Goal: Check status: Check status

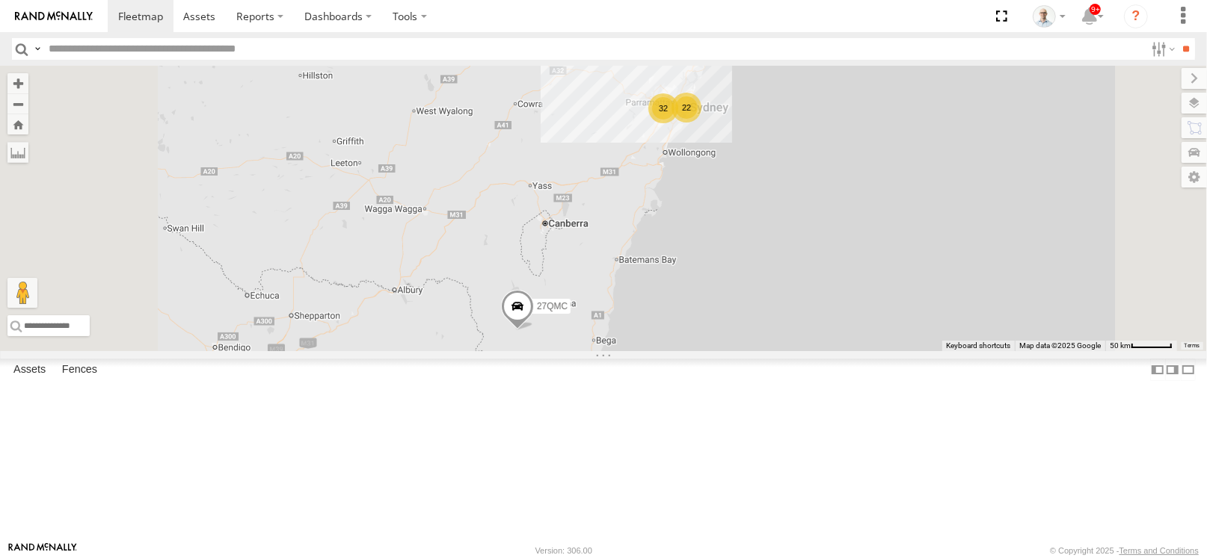
click at [678, 123] on div "32" at bounding box center [663, 108] width 30 height 30
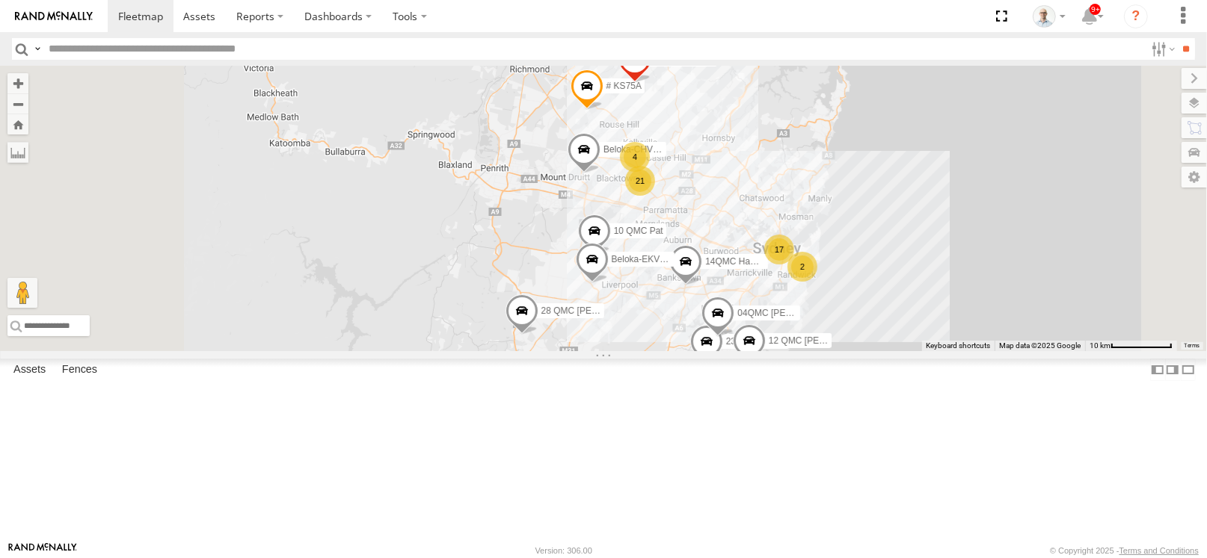
click at [817, 282] on div "2" at bounding box center [802, 267] width 30 height 30
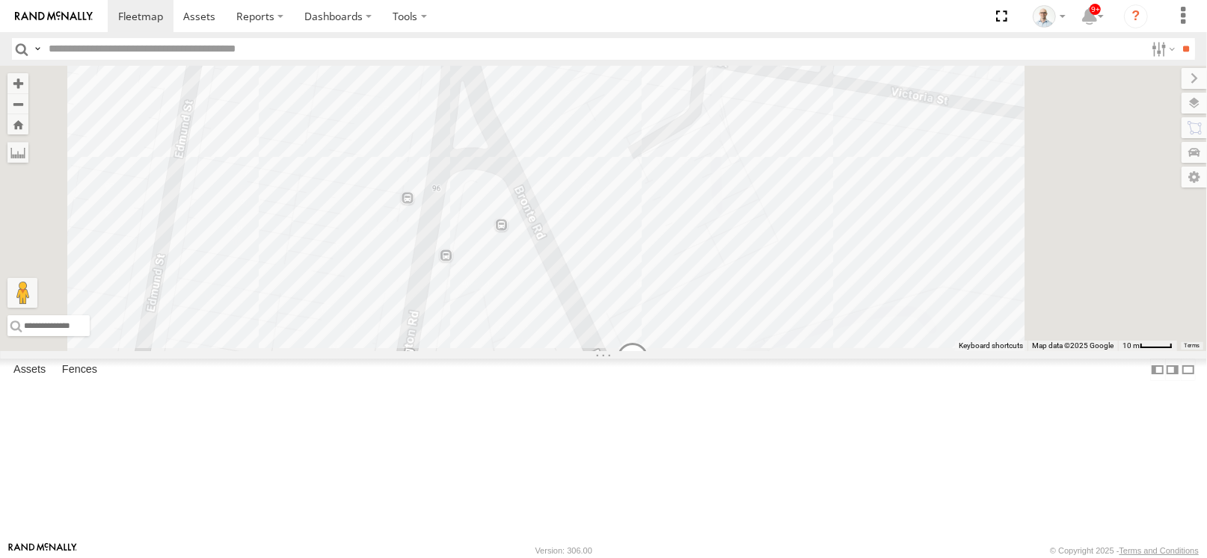
click at [591, 34] on span at bounding box center [574, 14] width 33 height 40
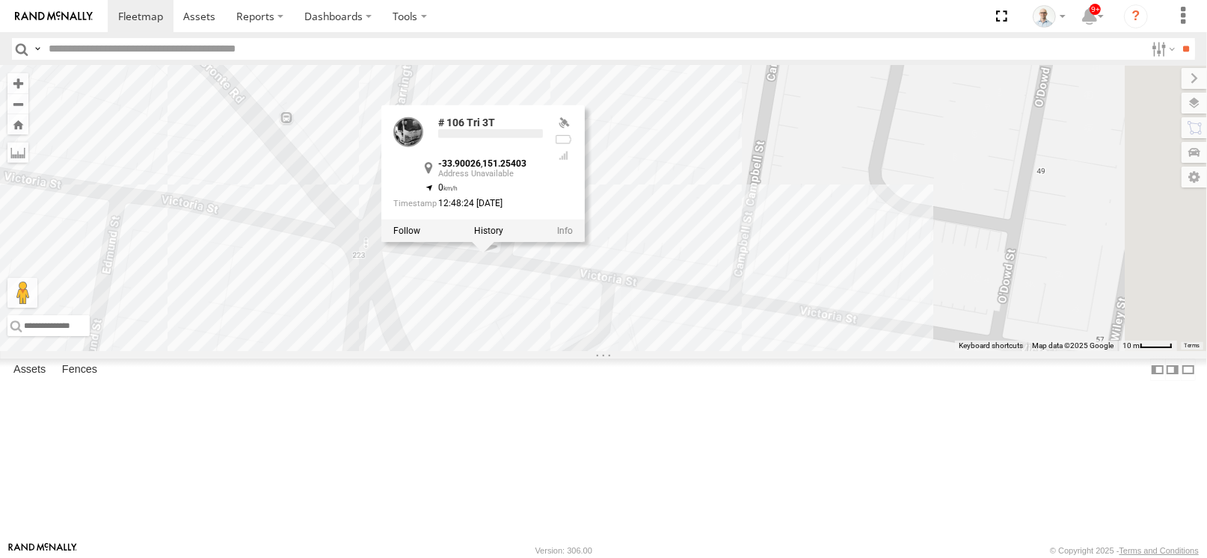
drag, startPoint x: 1035, startPoint y: 135, endPoint x: 944, endPoint y: 356, distance: 239.3
click at [944, 351] on div "27QMC 10 QMC Pat 12 QMC Jack Hook # KS75A Beloka-EKV93V 06QMC -Spare 14QMC Hamz…" at bounding box center [603, 209] width 1207 height 286
click at [964, 340] on div "27QMC 10 QMC Pat 12 QMC Jack Hook # KS75A Beloka-EKV93V 06QMC -Spare 14QMC Hamz…" at bounding box center [603, 209] width 1207 height 286
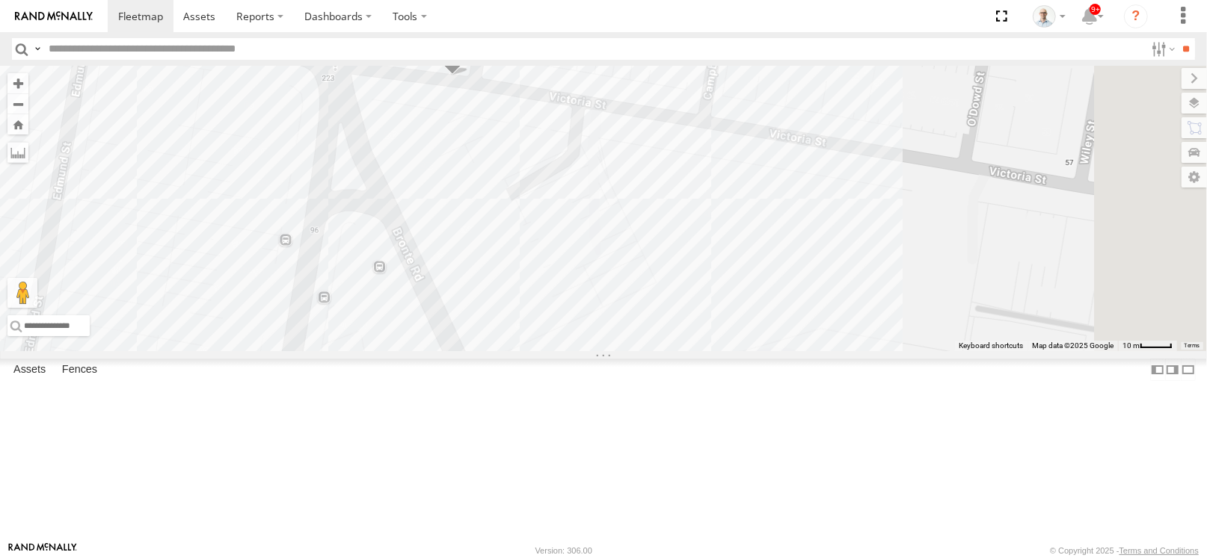
drag, startPoint x: 964, startPoint y: 340, endPoint x: 934, endPoint y: 160, distance: 182.6
click at [934, 160] on div "27QMC 10 QMC Pat 12 QMC Jack Hook # KS75A Beloka-EKV93V 06QMC -Spare 14QMC Hamz…" at bounding box center [603, 209] width 1207 height 286
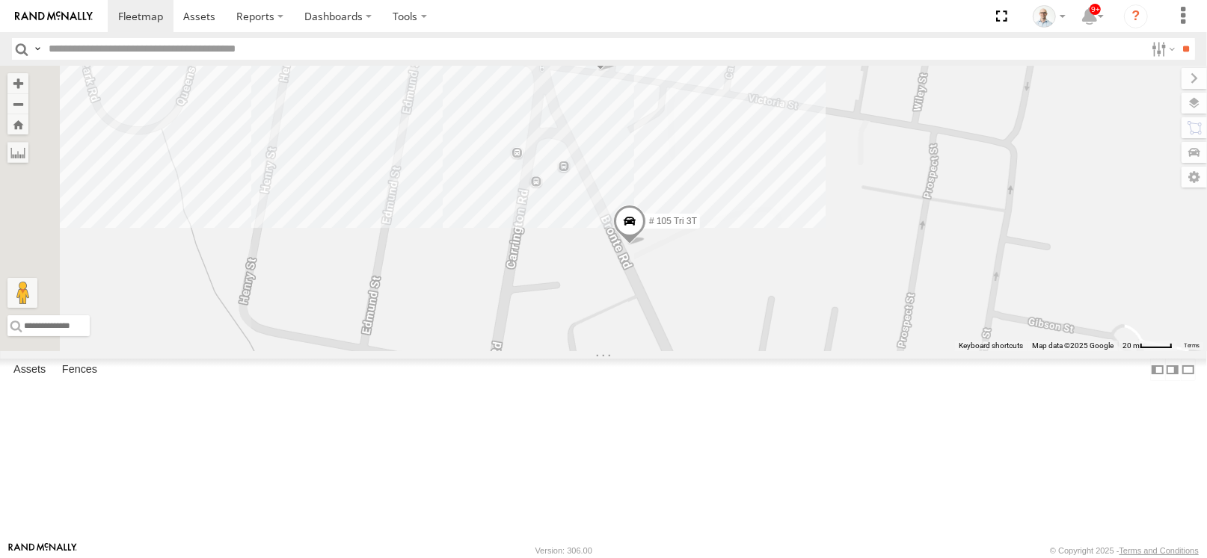
click at [617, 71] on span at bounding box center [600, 51] width 33 height 40
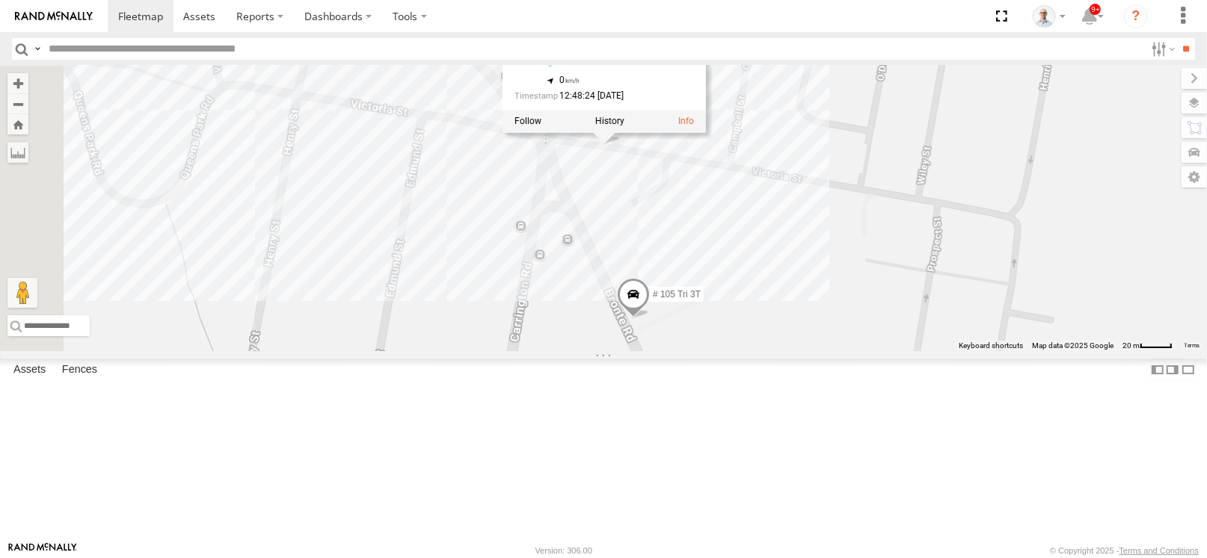
drag, startPoint x: 1011, startPoint y: 169, endPoint x: 1014, endPoint y: 244, distance: 75.6
click at [1014, 244] on div "27QMC 10 QMC Pat 12 QMC Jack Hook # KS75A Beloka-EKV93V 06QMC -Spare 14QMC Hamz…" at bounding box center [603, 209] width 1207 height 286
click at [624, 127] on label at bounding box center [609, 122] width 29 height 10
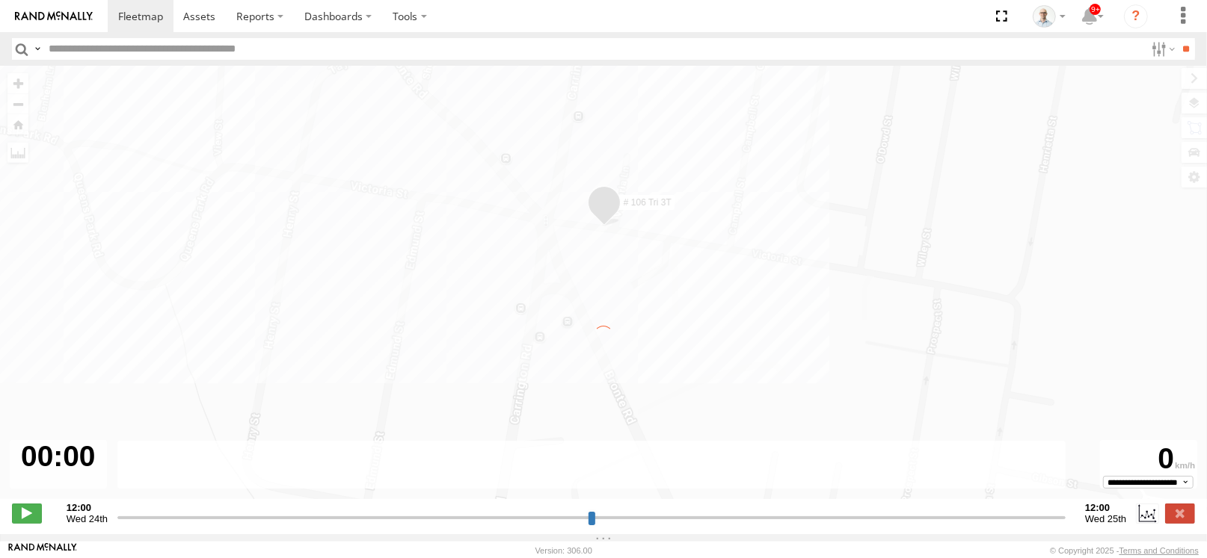
type input "**********"
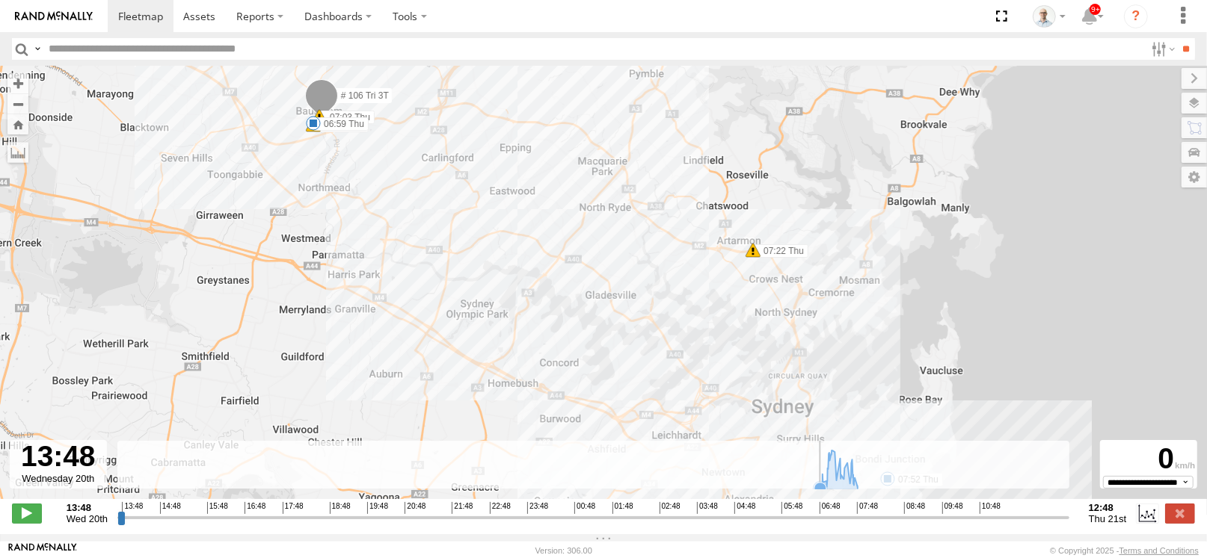
click at [812, 490] on rect at bounding box center [593, 465] width 952 height 49
click at [830, 481] on icon at bounding box center [839, 470] width 52 height 38
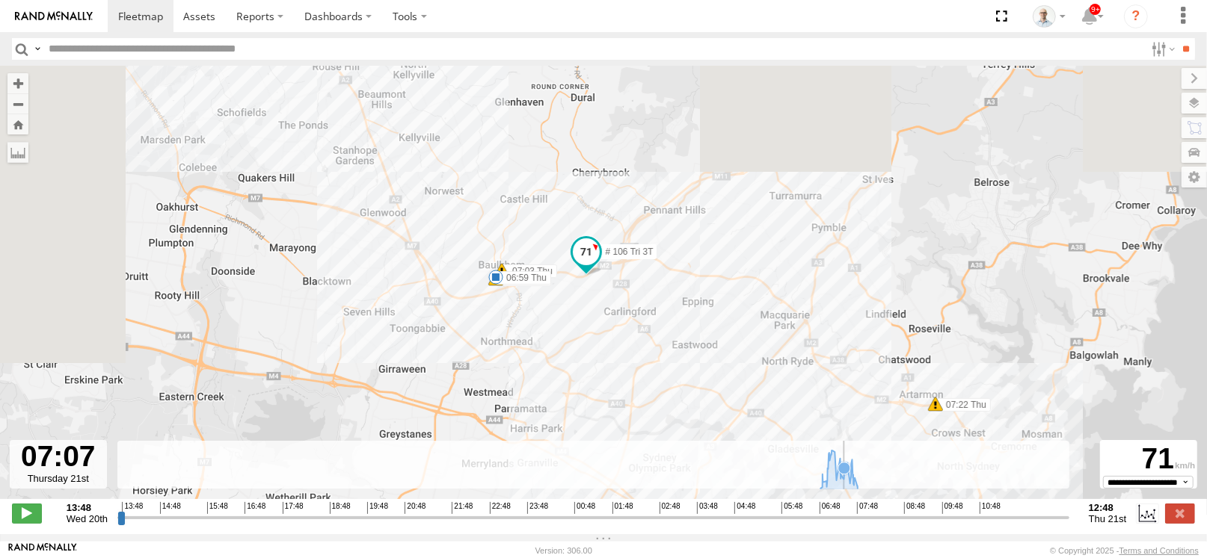
click at [845, 475] on icon at bounding box center [844, 469] width 12 height 12
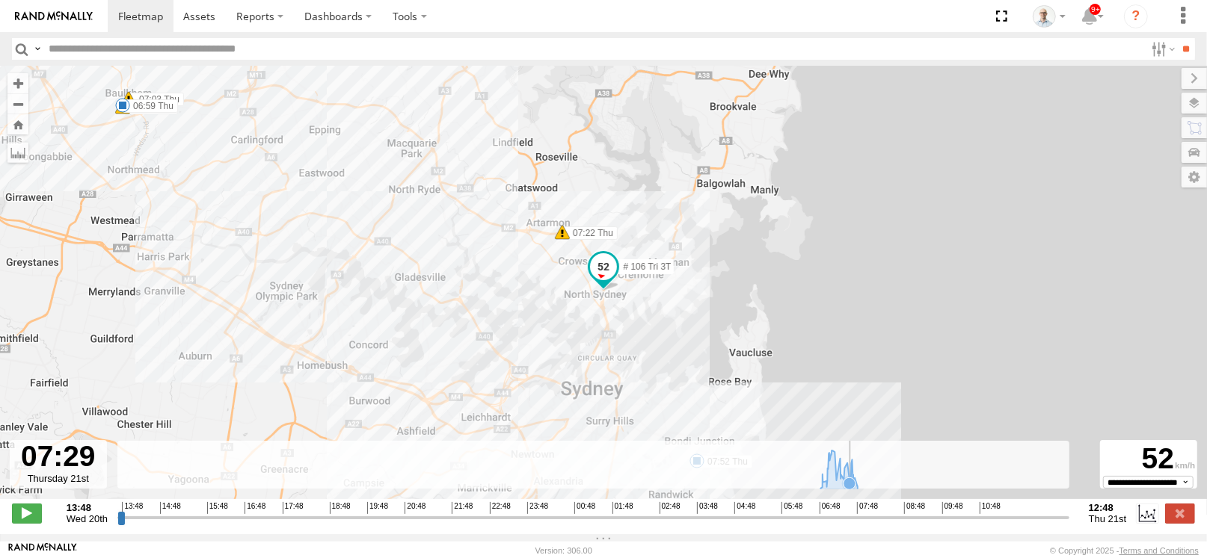
click at [849, 478] on icon at bounding box center [839, 470] width 52 height 38
click at [854, 491] on icon at bounding box center [854, 485] width 12 height 12
click at [859, 495] on icon at bounding box center [857, 489] width 12 height 12
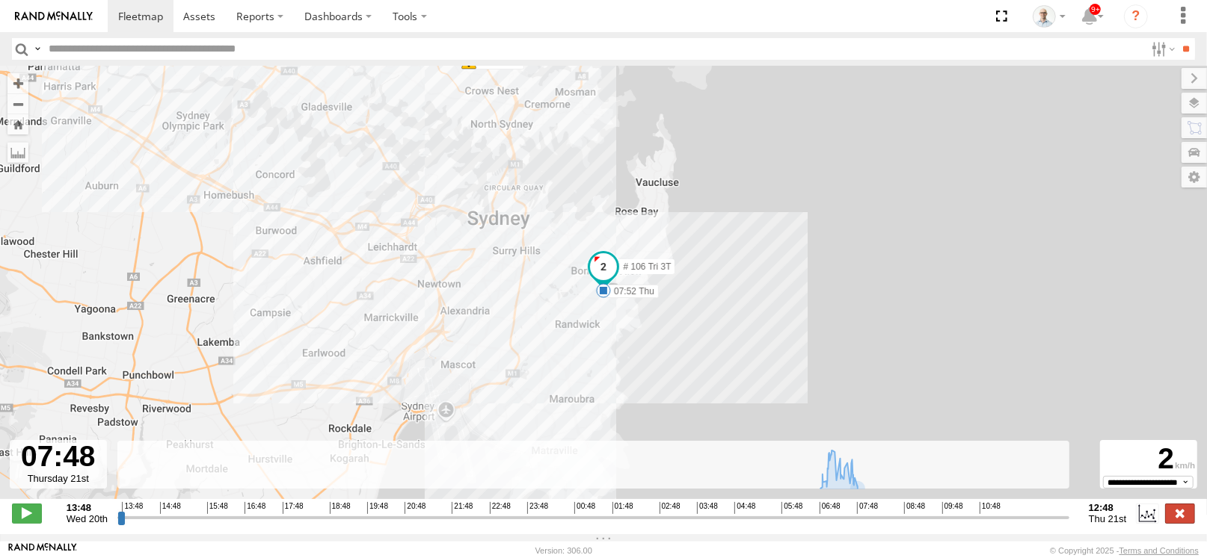
click at [1173, 519] on label at bounding box center [1180, 513] width 30 height 19
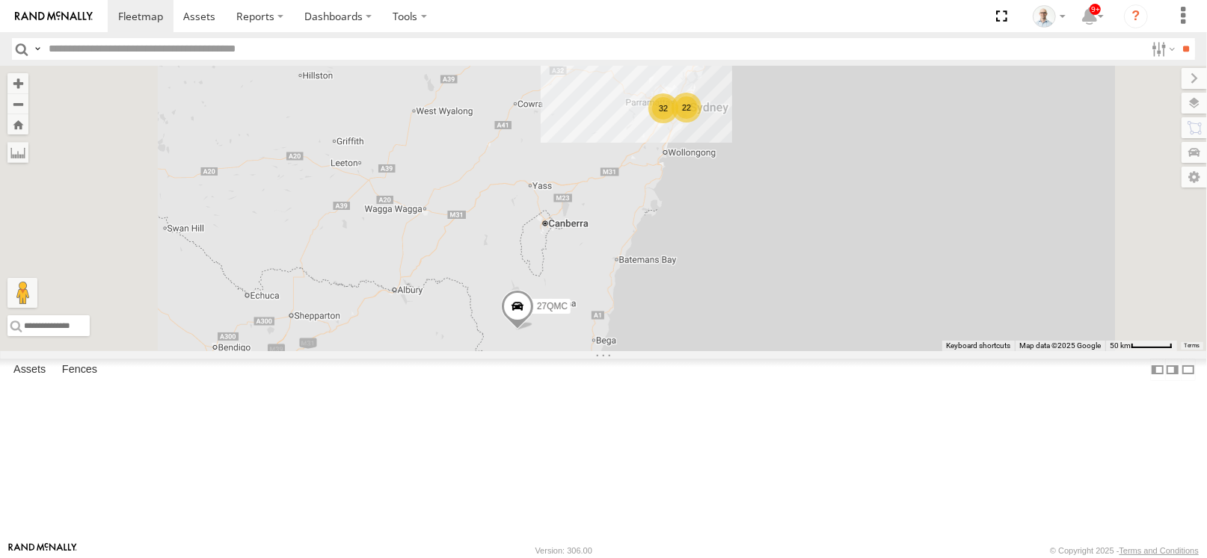
click at [701, 123] on div "22" at bounding box center [686, 108] width 30 height 30
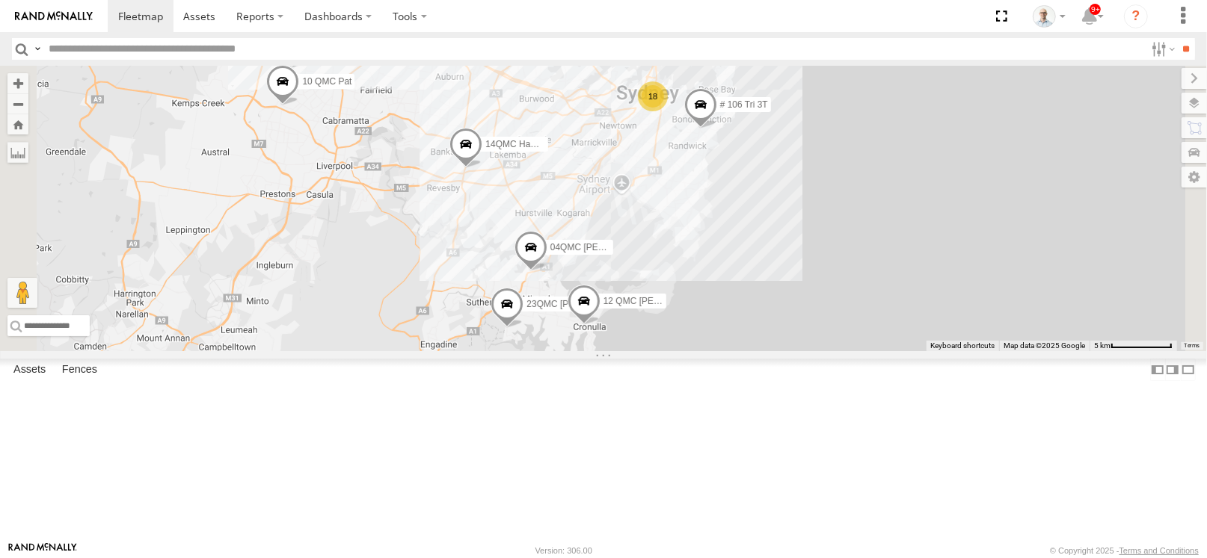
click at [668, 111] on div "18" at bounding box center [653, 96] width 30 height 30
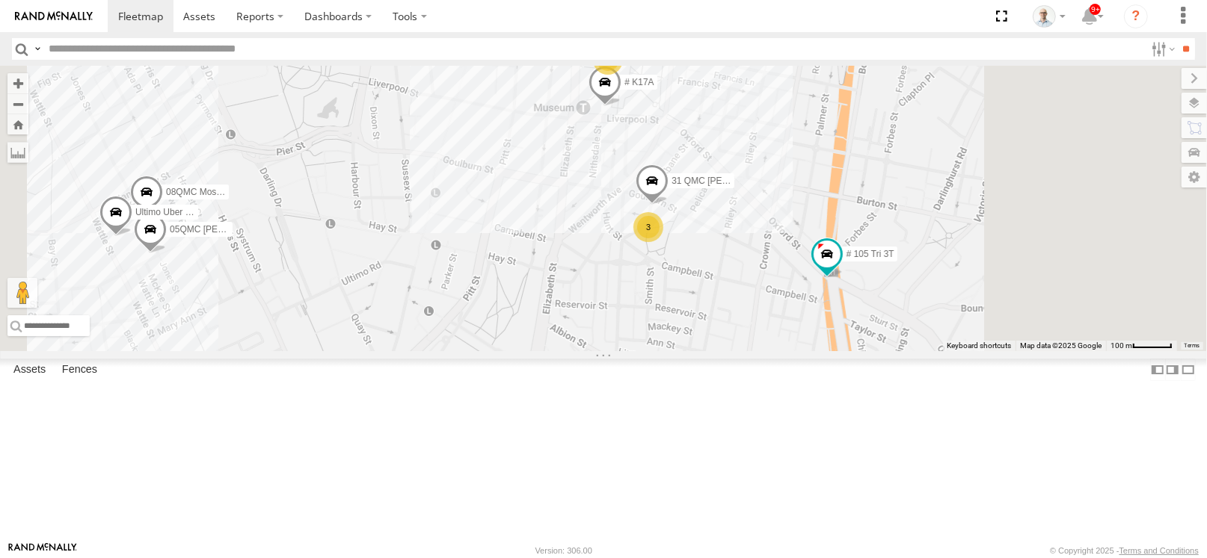
drag, startPoint x: 845, startPoint y: 330, endPoint x: 532, endPoint y: 175, distance: 349.4
click at [532, 175] on div "27QMC 10 QMC Pat 12 QMC Jack Hook Beloka-EKV93V 14QMC Hamza 04QMC Francesco 23Q…" at bounding box center [603, 209] width 1207 height 286
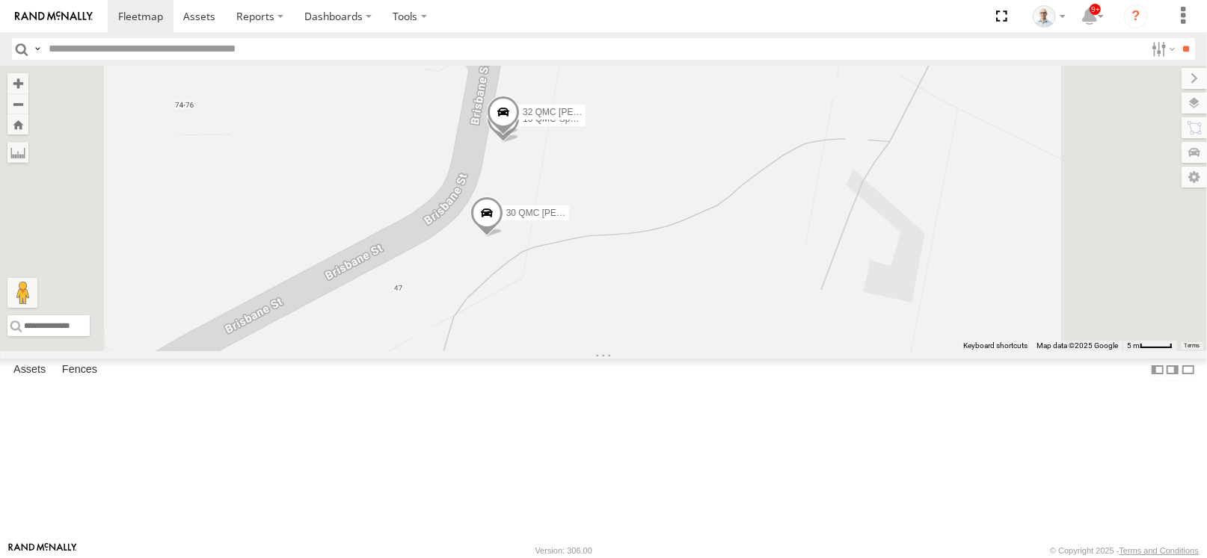
click at [707, 250] on div "27QMC 10 QMC Pat 12 QMC Jack Hook Beloka-EKV93V 14QMC Hamza 04QMC Francesco 23Q…" at bounding box center [603, 209] width 1207 height 286
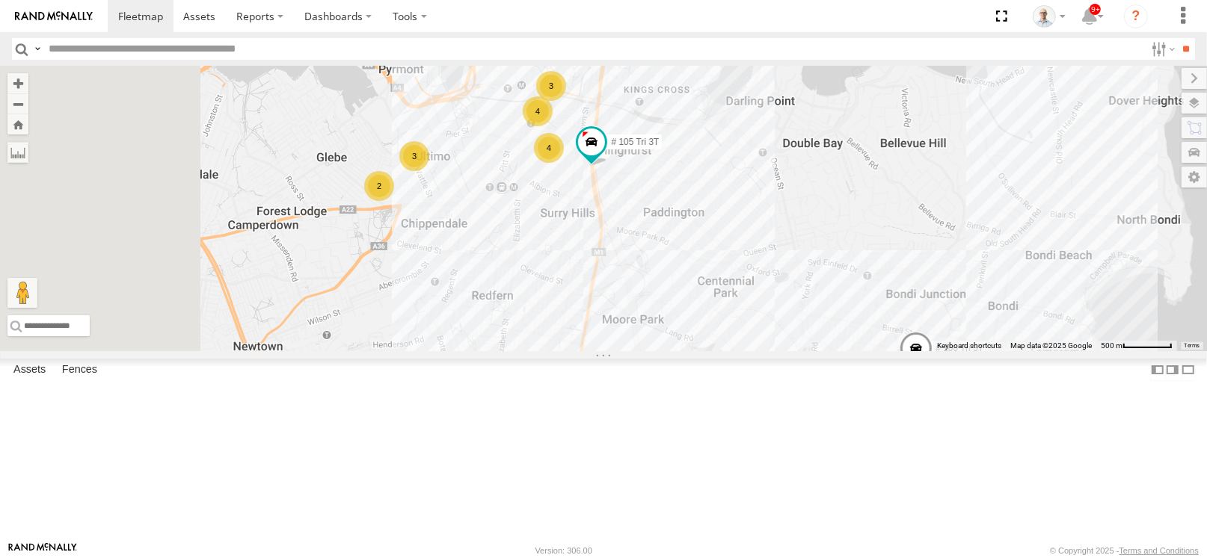
drag, startPoint x: 563, startPoint y: 263, endPoint x: 719, endPoint y: 258, distance: 156.3
click at [719, 258] on div "27QMC 10 QMC Pat 12 QMC Jack Hook Beloka-EKV93V 14QMC Hamza 04QMC Francesco 23Q…" at bounding box center [603, 209] width 1207 height 286
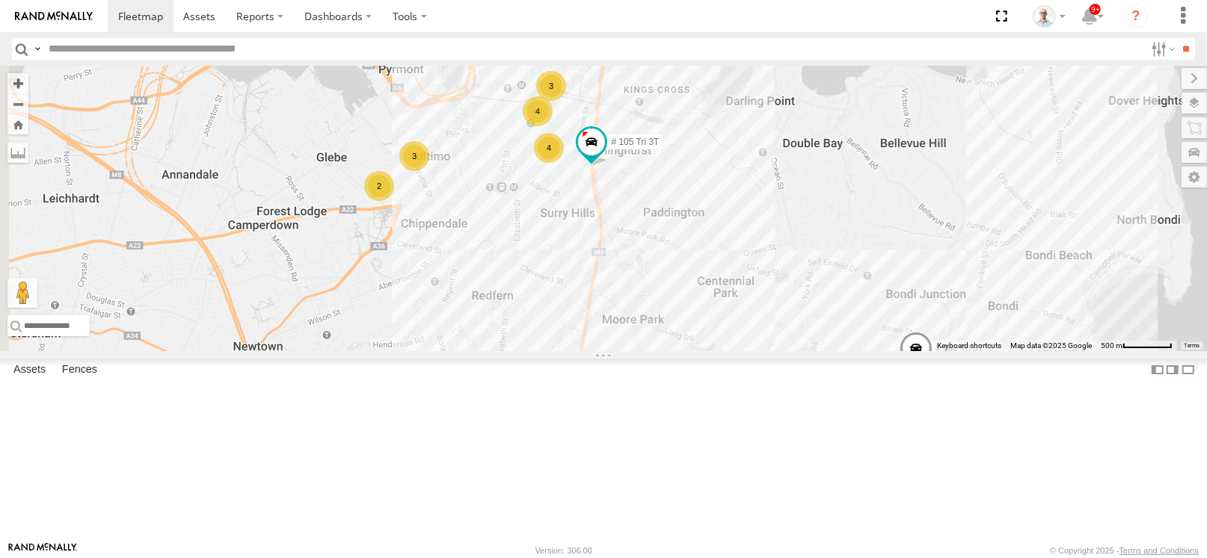
click at [394, 201] on div "2" at bounding box center [379, 186] width 30 height 30
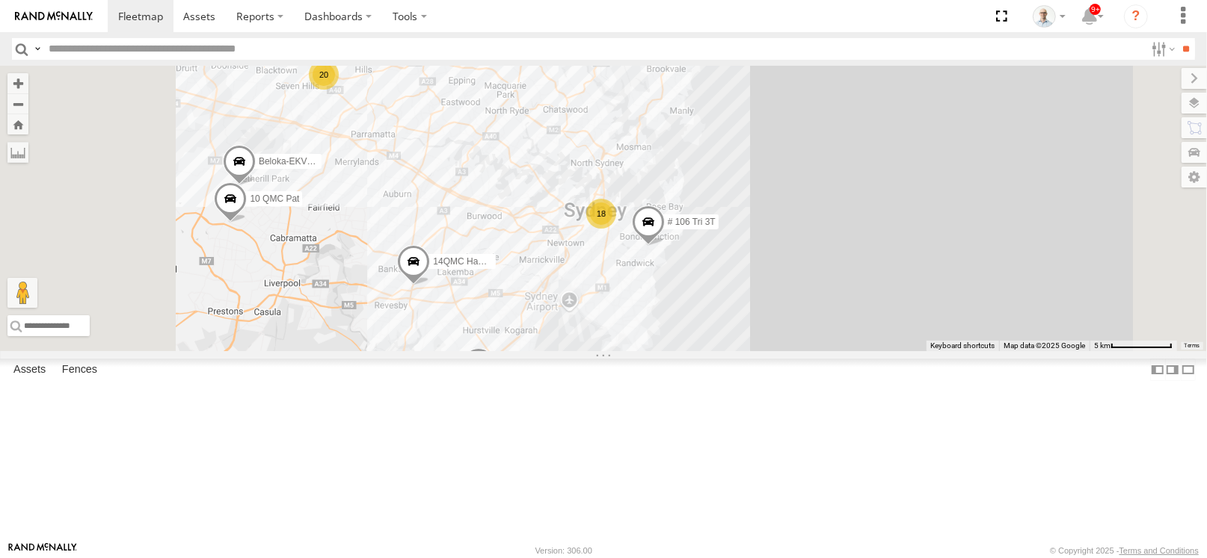
drag, startPoint x: 558, startPoint y: 221, endPoint x: 643, endPoint y: 292, distance: 110.9
click at [643, 292] on div "27QMC 10 QMC Pat 12 QMC Jack Hook Beloka-EKV93V 14QMC Hamza 04QMC Francesco 23Q…" at bounding box center [603, 209] width 1207 height 286
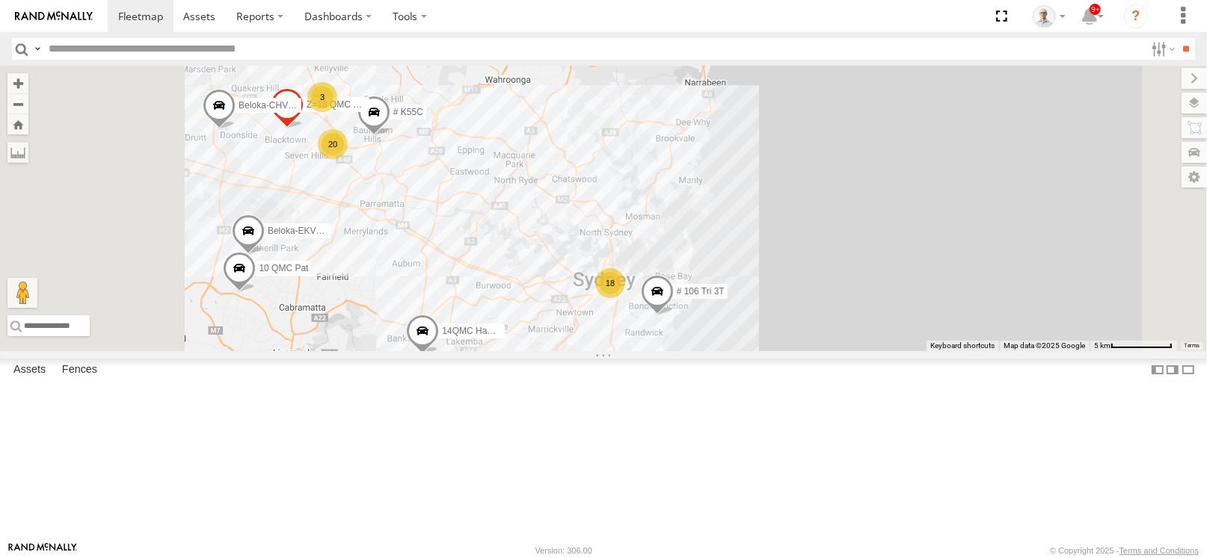
drag, startPoint x: 637, startPoint y: 232, endPoint x: 645, endPoint y: 306, distance: 74.5
click at [645, 306] on div "27QMC 10 QMC Pat 12 QMC Jack Hook Beloka-EKV93V 14QMC Hamza 04QMC Francesco 23Q…" at bounding box center [603, 209] width 1207 height 286
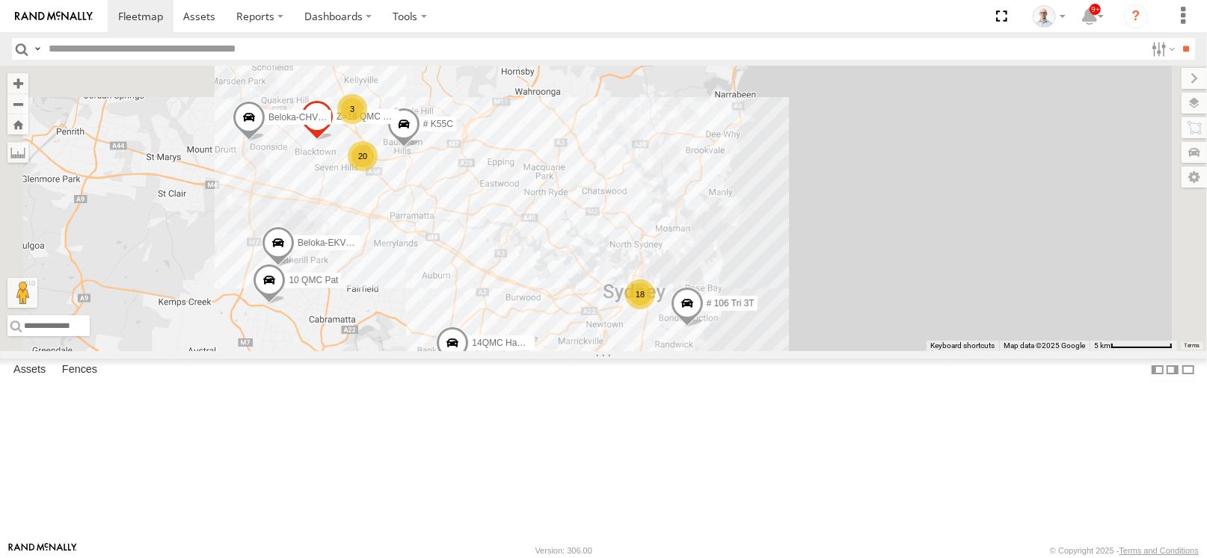
drag, startPoint x: 641, startPoint y: 252, endPoint x: 671, endPoint y: 265, distance: 33.5
click at [671, 265] on div "27QMC 10 QMC Pat 12 QMC Jack Hook Beloka-EKV93V 14QMC Hamza 04QMC Francesco 23Q…" at bounding box center [603, 209] width 1207 height 286
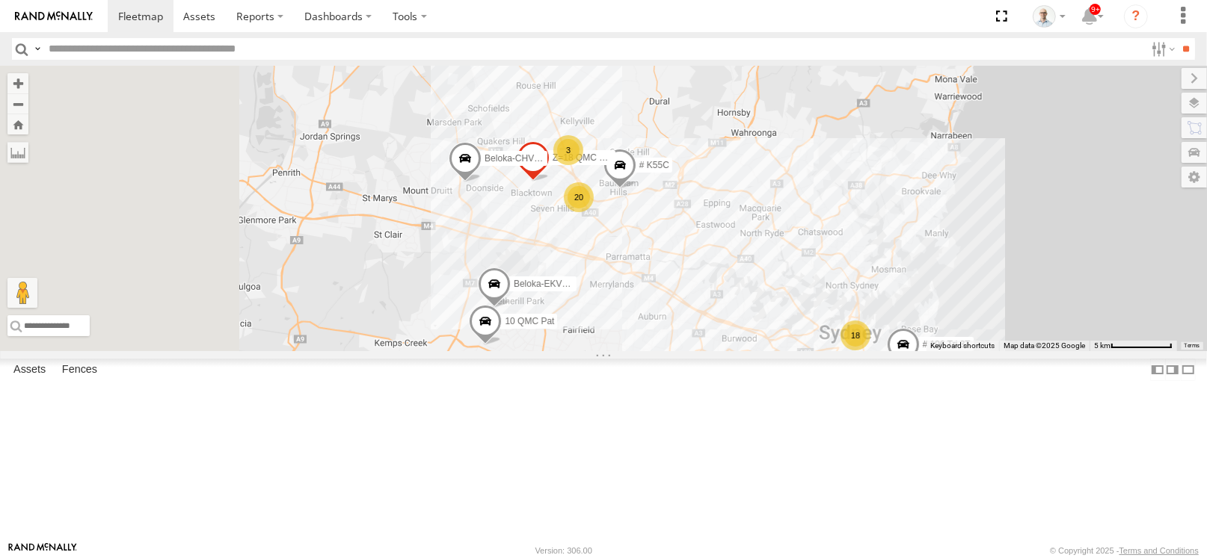
drag, startPoint x: 833, startPoint y: 258, endPoint x: 874, endPoint y: 266, distance: 41.9
click at [874, 266] on div "27QMC 10 QMC Pat 12 QMC Jack Hook Beloka-EKV93V 14QMC Hamza 04QMC Francesco 23Q…" at bounding box center [603, 209] width 1207 height 286
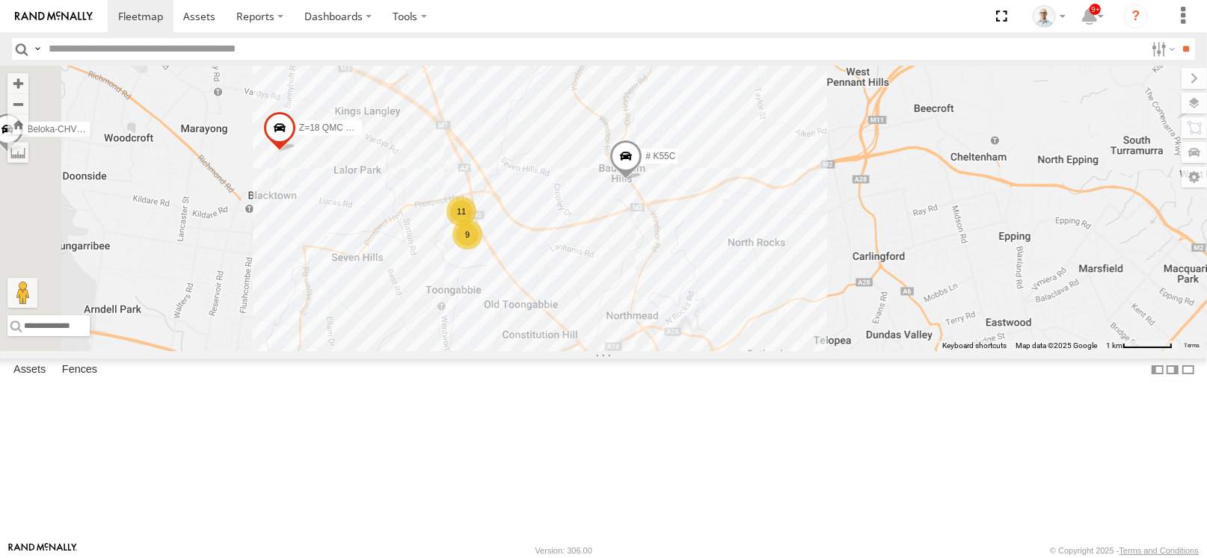
drag, startPoint x: 554, startPoint y: 273, endPoint x: 622, endPoint y: 238, distance: 76.2
click at [622, 238] on div "27QMC 10 QMC Pat 12 QMC Jack Hook Beloka-EKV93V 14QMC Hamza 04QMC Francesco 23Q…" at bounding box center [603, 209] width 1207 height 286
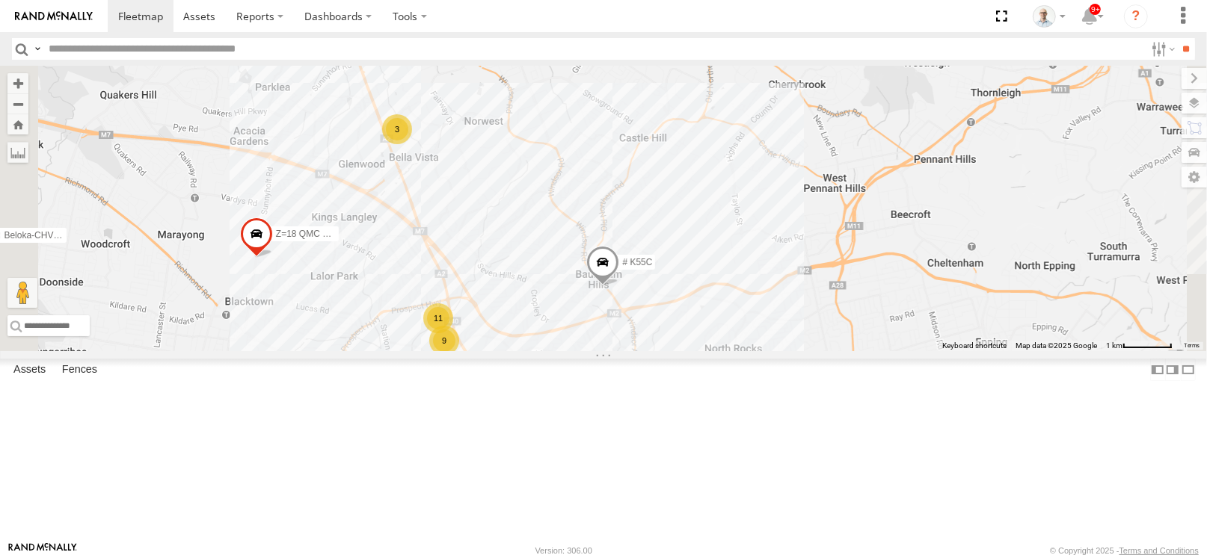
drag, startPoint x: 609, startPoint y: 171, endPoint x: 582, endPoint y: 299, distance: 130.8
click at [582, 299] on div "27QMC 10 QMC Pat 12 QMC Jack Hook Beloka-EKV93V 14QMC Hamza 04QMC Francesco 23Q…" at bounding box center [603, 209] width 1207 height 286
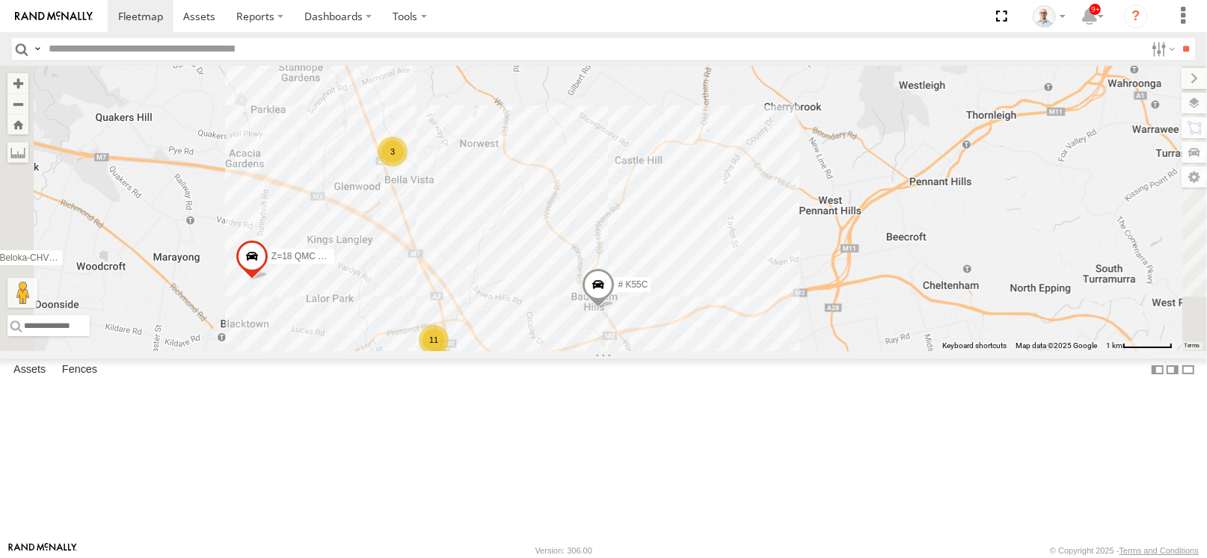
click at [407, 167] on div "3" at bounding box center [393, 152] width 30 height 30
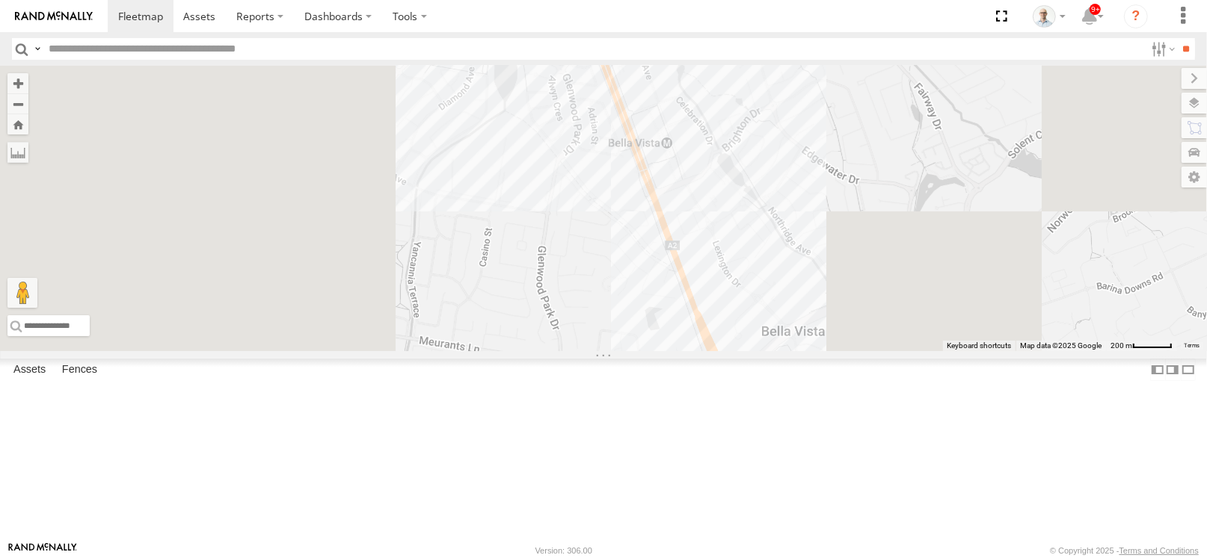
click at [806, 266] on div "27QMC 10 QMC Pat 12 QMC Jack Hook Beloka-EKV93V 14QMC Hamza 04QMC Francesco 23Q…" at bounding box center [603, 209] width 1207 height 286
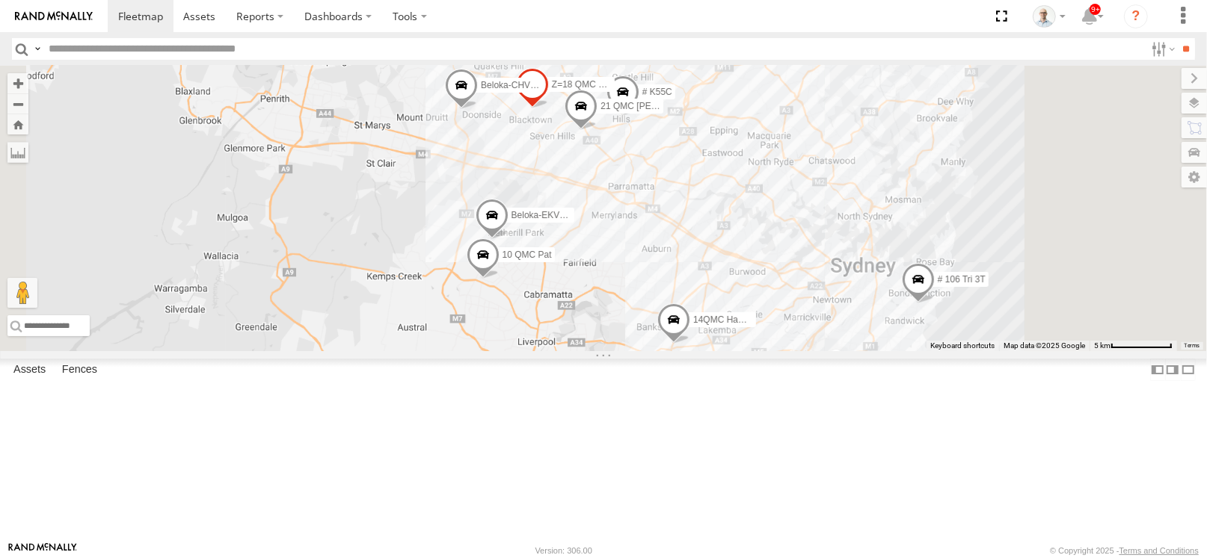
drag, startPoint x: 805, startPoint y: 294, endPoint x: 794, endPoint y: 256, distance: 39.7
click at [795, 271] on div "27QMC 10 QMC Pat 12 QMC Jack Hook Beloka-EKV93V 14QMC Hamza 04QMC Francesco 23Q…" at bounding box center [603, 209] width 1207 height 286
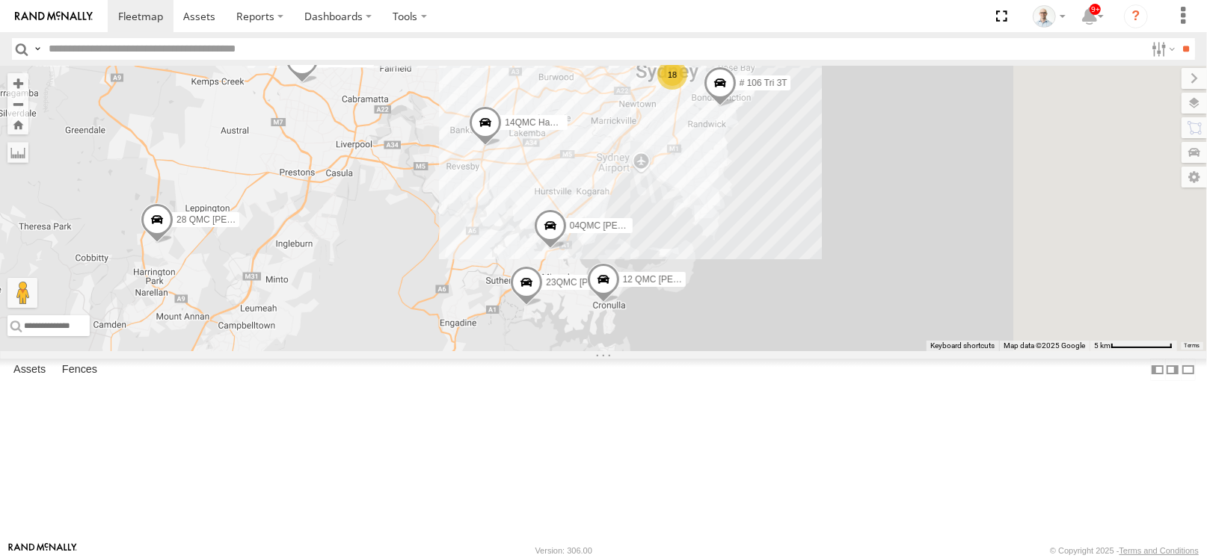
drag, startPoint x: 810, startPoint y: 149, endPoint x: 751, endPoint y: 282, distance: 145.3
click at [751, 282] on div "27QMC 10 QMC Pat 12 QMC Jack Hook Beloka-EKV93V 14QMC Hamza 04QMC Francesco 23Q…" at bounding box center [603, 209] width 1207 height 286
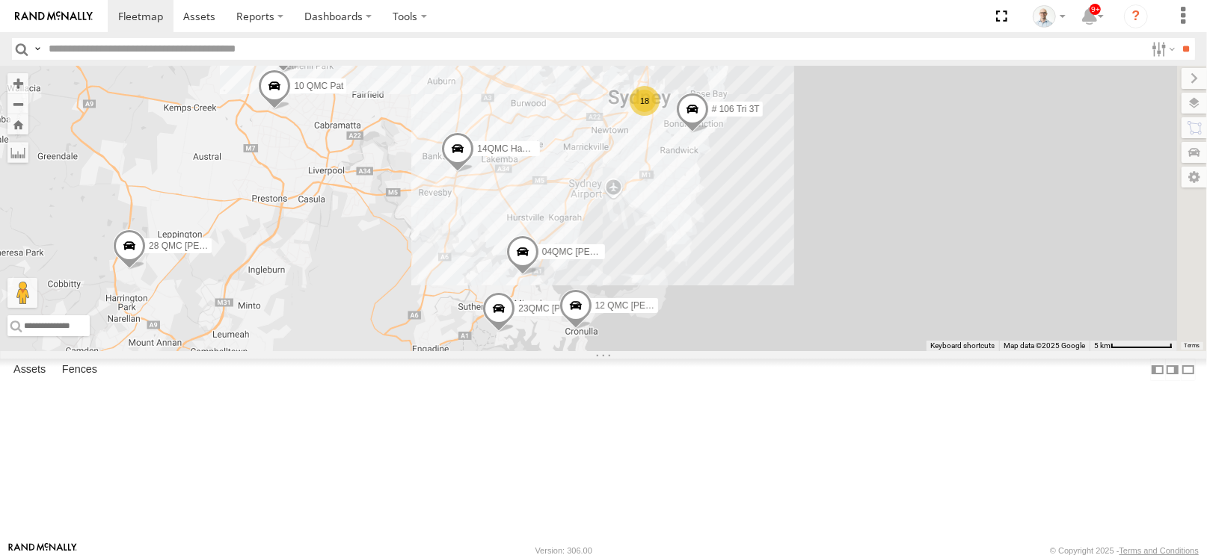
drag, startPoint x: 742, startPoint y: 347, endPoint x: 742, endPoint y: 322, distance: 24.7
click at [742, 322] on div "27QMC 10 QMC Pat 12 QMC Jack Hook Beloka-EKV93V 14QMC Hamza 04QMC Francesco 23Q…" at bounding box center [603, 209] width 1207 height 286
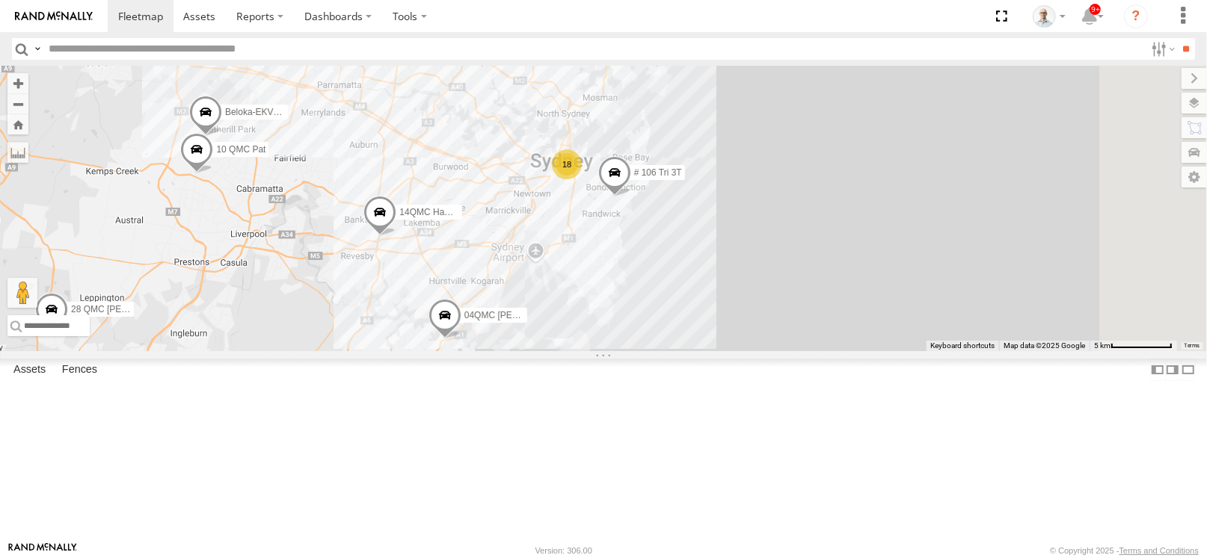
drag, startPoint x: 806, startPoint y: 263, endPoint x: 724, endPoint y: 330, distance: 105.7
click at [724, 330] on div "27QMC 10 QMC Pat 12 QMC Jack Hook Beloka-EKV93V 14QMC Hamza 04QMC Francesco 23Q…" at bounding box center [603, 209] width 1207 height 286
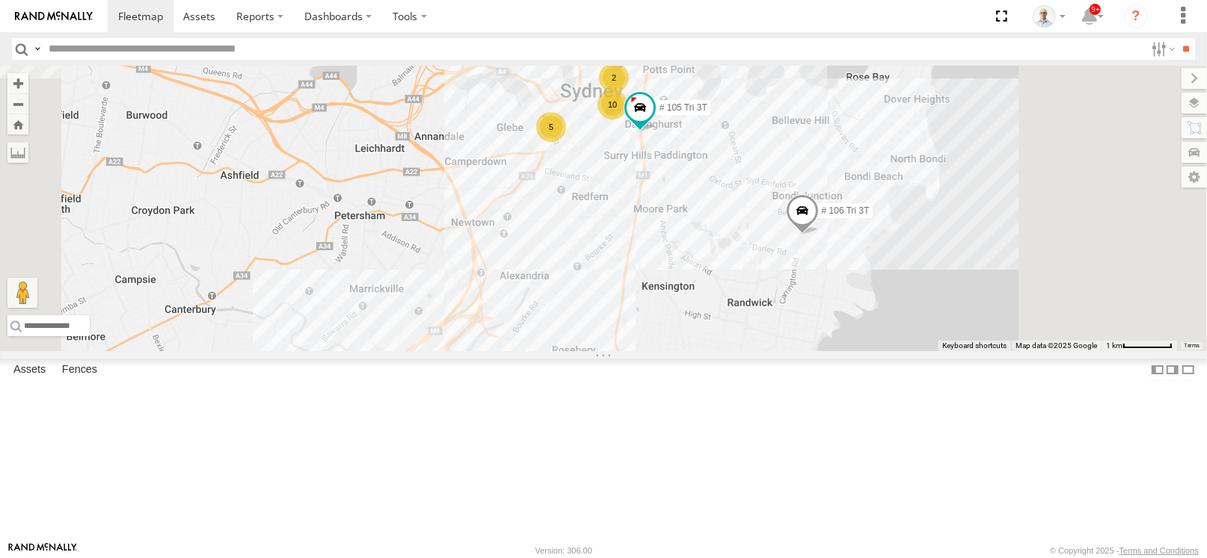
drag, startPoint x: 802, startPoint y: 292, endPoint x: 786, endPoint y: 326, distance: 37.8
click at [786, 326] on div "27QMC 10 QMC Pat 12 QMC Jack Hook Beloka-EKV93V 14QMC Hamza 04QMC Francesco 23Q…" at bounding box center [603, 209] width 1207 height 286
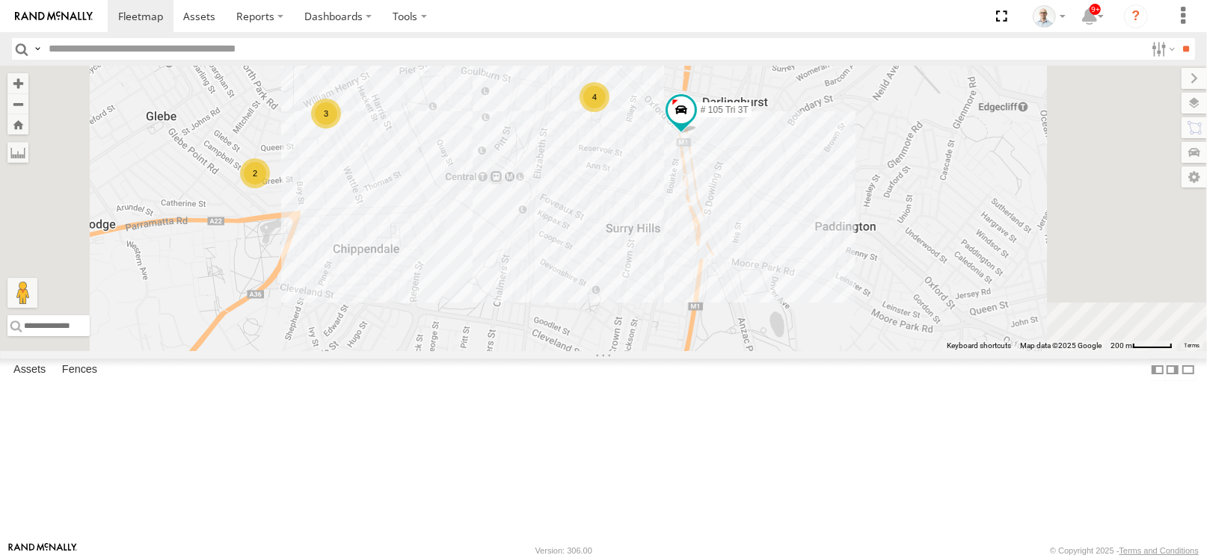
drag, startPoint x: 747, startPoint y: 195, endPoint x: 745, endPoint y: 240, distance: 44.9
click at [745, 240] on div "27QMC 10 QMC Pat 12 QMC Jack Hook Beloka-EKV93V 14QMC Hamza 04QMC Francesco 23Q…" at bounding box center [603, 209] width 1207 height 286
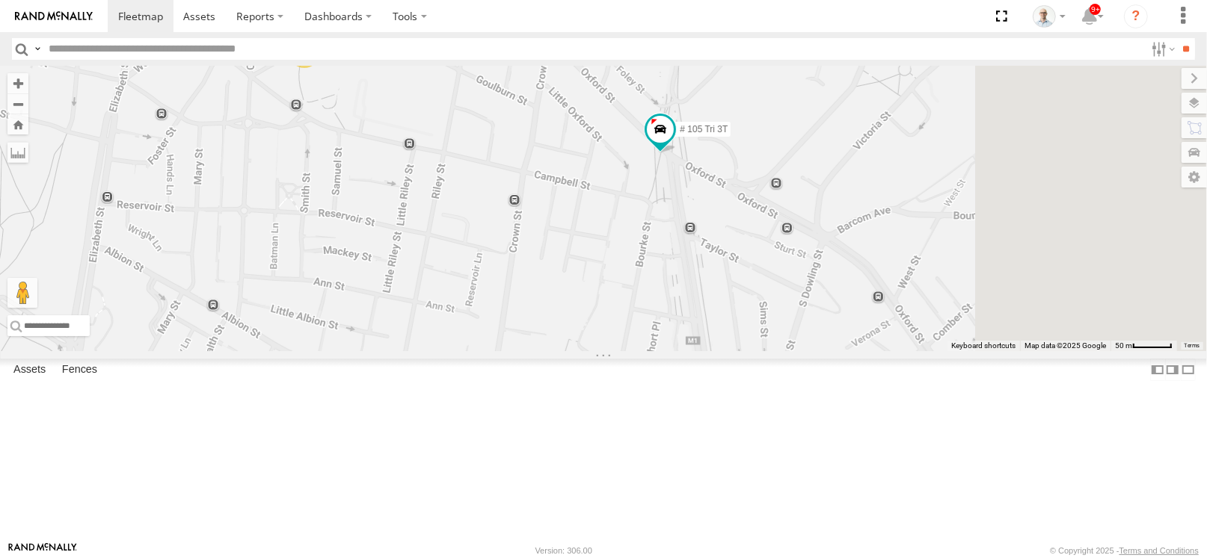
drag, startPoint x: 985, startPoint y: 263, endPoint x: 564, endPoint y: 234, distance: 421.9
click at [564, 234] on div "27QMC 10 QMC Pat 12 QMC Jack Hook Beloka-EKV93V 14QMC Hamza 04QMC Francesco 23Q…" at bounding box center [603, 209] width 1207 height 286
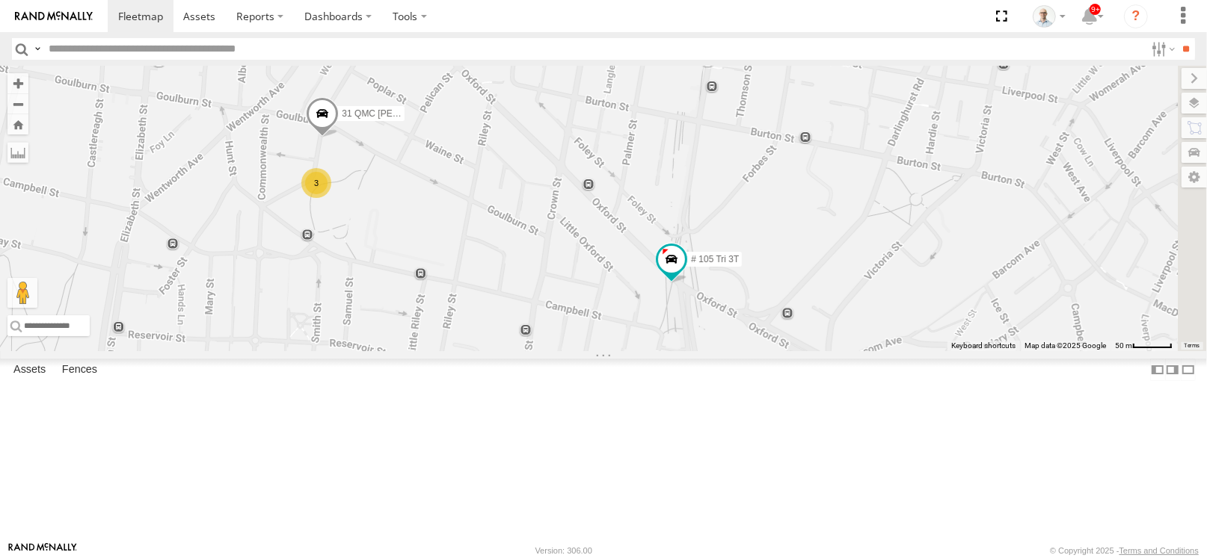
drag, startPoint x: 655, startPoint y: 129, endPoint x: 691, endPoint y: 276, distance: 151.0
click at [691, 276] on div "27QMC 10 QMC Pat 12 QMC Jack Hook Beloka-EKV93V 14QMC Hamza 04QMC Francesco 23Q…" at bounding box center [603, 209] width 1207 height 286
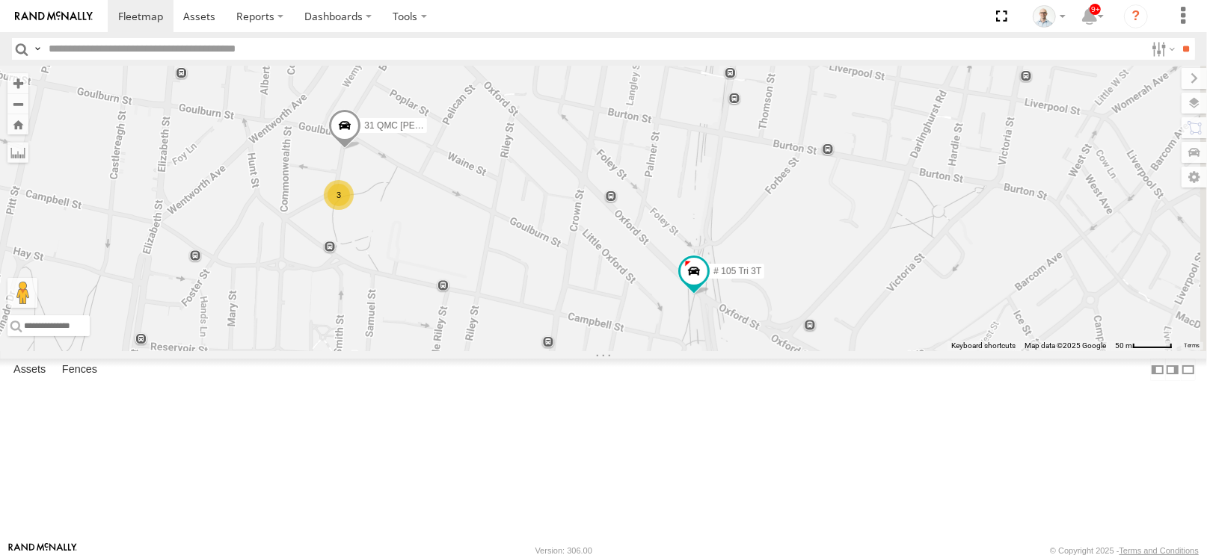
drag, startPoint x: 736, startPoint y: 279, endPoint x: 754, endPoint y: 288, distance: 20.7
click at [754, 288] on div "27QMC 10 QMC Pat 12 QMC Jack Hook Beloka-EKV93V 14QMC Hamza 04QMC Francesco 23Q…" at bounding box center [603, 209] width 1207 height 286
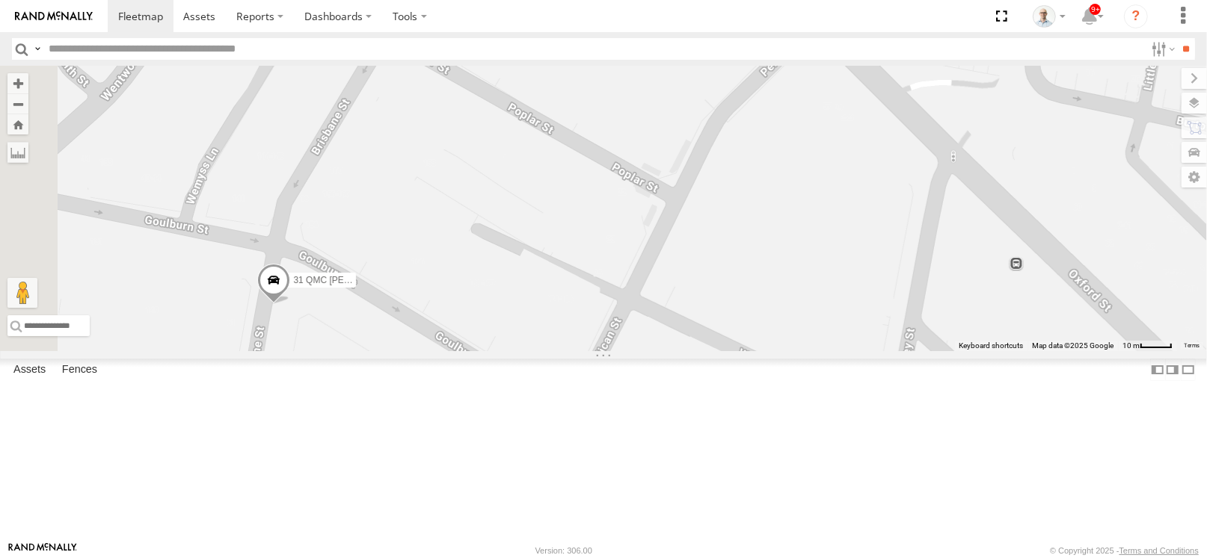
drag, startPoint x: 602, startPoint y: 161, endPoint x: 620, endPoint y: 131, distance: 35.9
click at [620, 131] on div "27QMC 10 QMC Pat 12 QMC Jack Hook Beloka-EKV93V 14QMC Hamza 04QMC Francesco 23Q…" at bounding box center [603, 209] width 1207 height 286
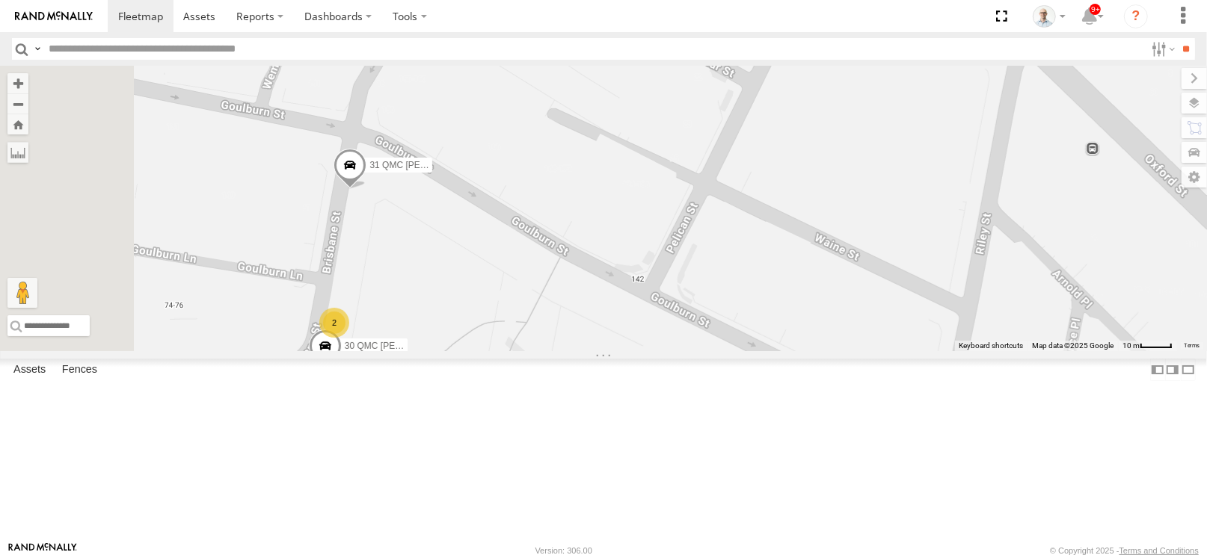
drag, startPoint x: 561, startPoint y: 292, endPoint x: 621, endPoint y: 200, distance: 110.3
click at [621, 200] on div "27QMC 10 QMC Pat 12 QMC Jack Hook Beloka-EKV93V 14QMC Hamza 04QMC Francesco 23Q…" at bounding box center [603, 209] width 1207 height 286
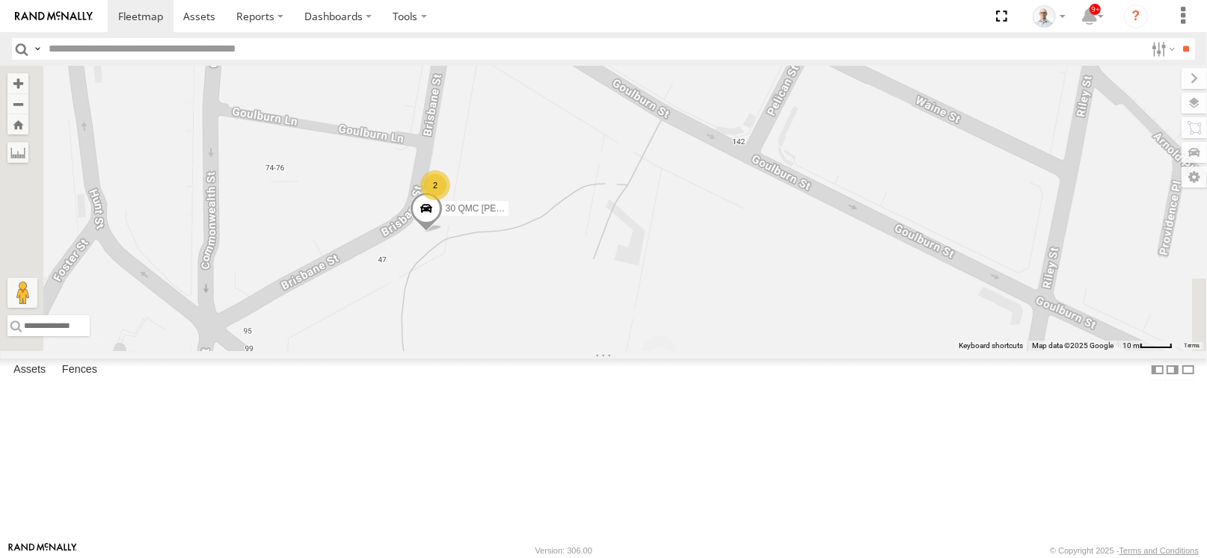
drag, startPoint x: 624, startPoint y: 325, endPoint x: 715, endPoint y: 205, distance: 150.6
click at [715, 205] on div "27QMC 10 QMC Pat 12 QMC Jack Hook Beloka-EKV93V 14QMC Hamza 04QMC Francesco 23Q…" at bounding box center [603, 209] width 1207 height 286
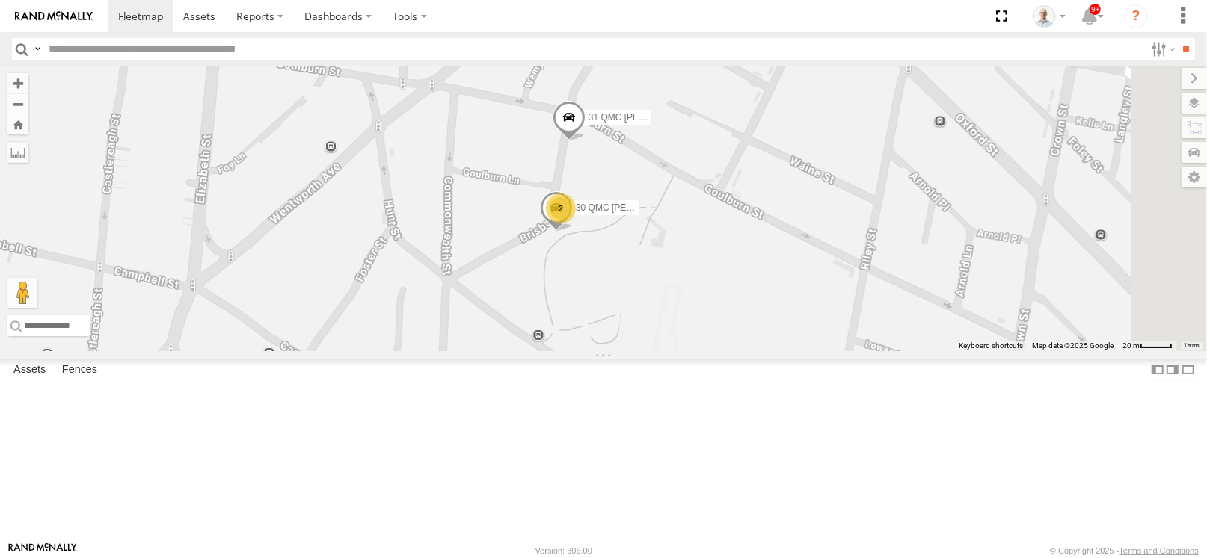
drag, startPoint x: 656, startPoint y: 198, endPoint x: 637, endPoint y: 403, distance: 205.7
click at [637, 351] on div "27QMC 10 QMC Pat 12 QMC Jack Hook Beloka-EKV93V 14QMC Hamza 04QMC Francesco 23Q…" at bounding box center [603, 209] width 1207 height 286
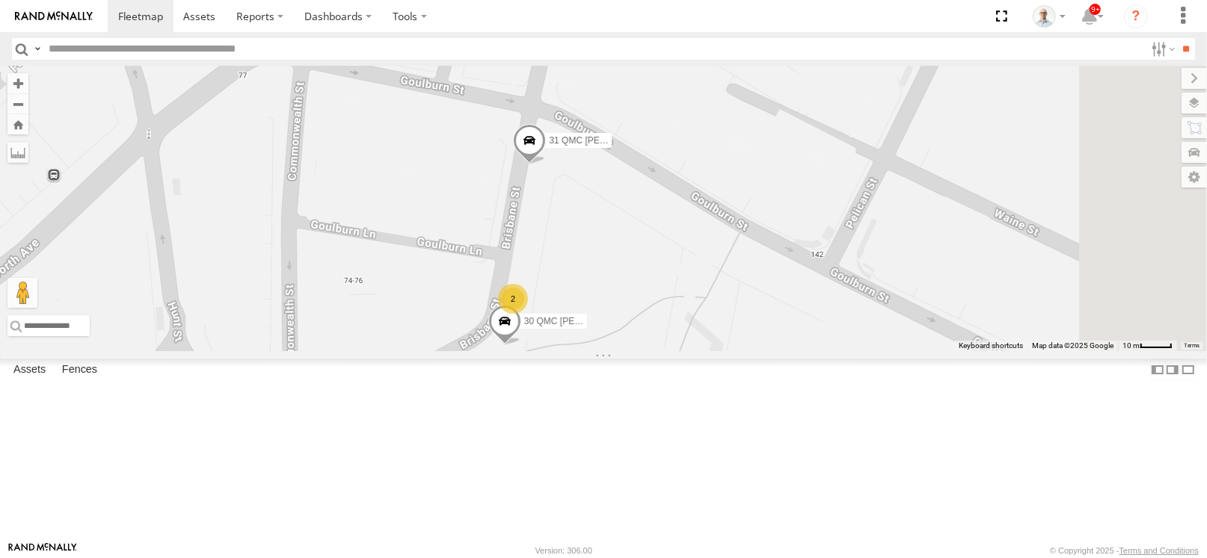
drag, startPoint x: 625, startPoint y: 329, endPoint x: 466, endPoint y: 503, distance: 236.0
click at [466, 351] on div "27QMC 10 QMC Pat 12 QMC Jack Hook Beloka-EKV93V 14QMC Hamza 04QMC Francesco 23Q…" at bounding box center [603, 209] width 1207 height 286
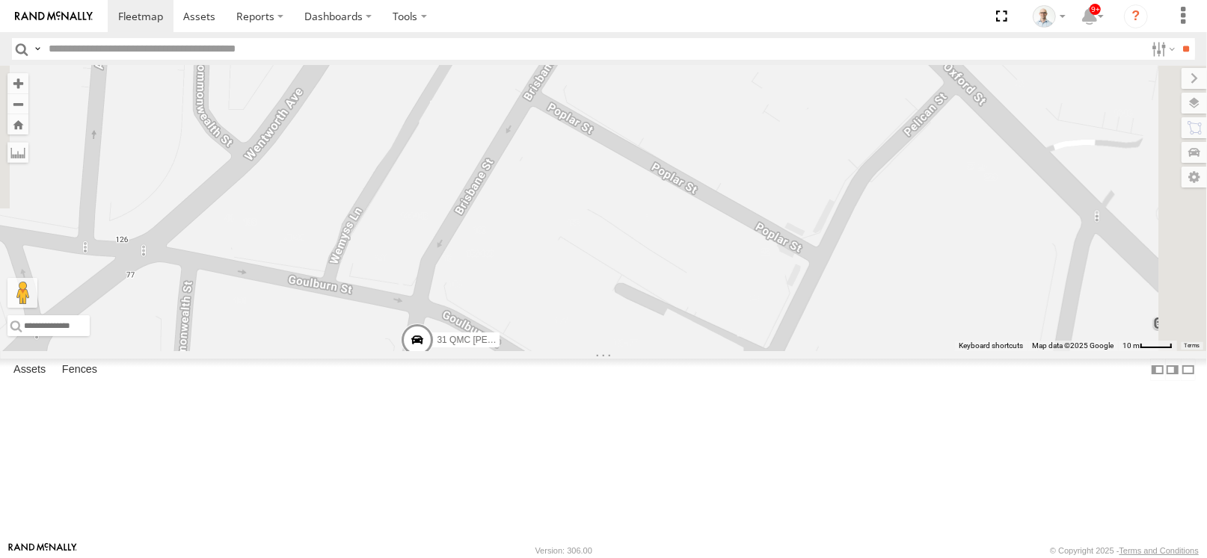
drag, startPoint x: 548, startPoint y: 437, endPoint x: 492, endPoint y: 503, distance: 86.4
click at [492, 351] on div "27QMC 10 QMC Pat 12 QMC Jack Hook Beloka-EKV93V 14QMC Hamza 04QMC Francesco 23Q…" at bounding box center [603, 209] width 1207 height 286
drag, startPoint x: 628, startPoint y: 271, endPoint x: 447, endPoint y: 531, distance: 316.2
click at [447, 351] on div "27QMC 10 QMC Pat 12 QMC Jack Hook Beloka-EKV93V 14QMC Hamza 04QMC Francesco 23Q…" at bounding box center [603, 209] width 1207 height 286
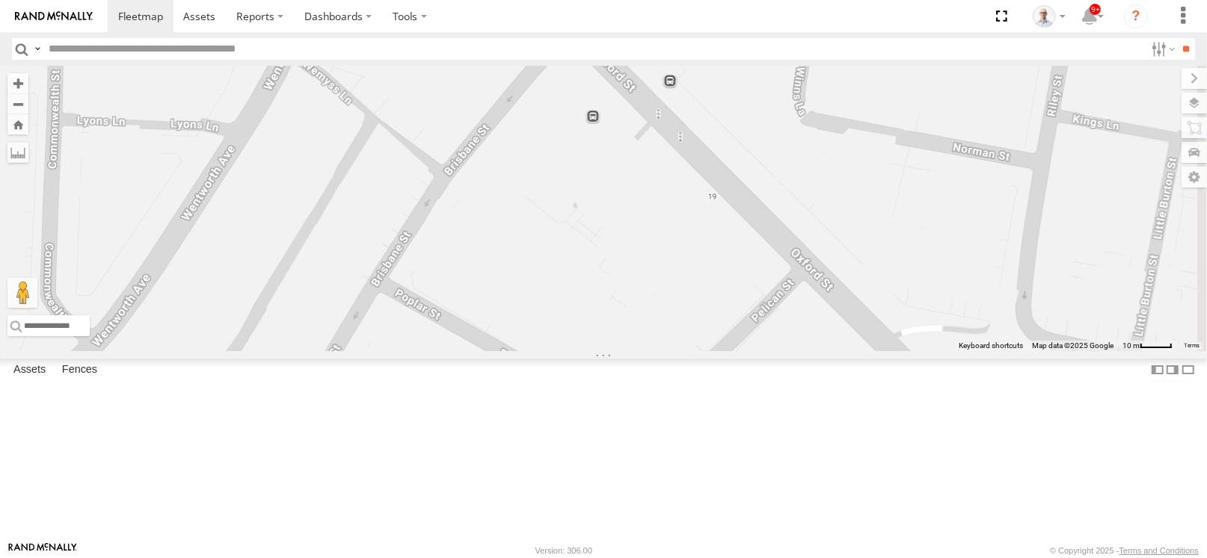
drag, startPoint x: 638, startPoint y: 301, endPoint x: 685, endPoint y: 232, distance: 82.7
click at [685, 232] on div "27QMC 10 QMC Pat 12 QMC Jack Hook Beloka-EKV93V 14QMC Hamza 04QMC Francesco 23Q…" at bounding box center [603, 209] width 1207 height 286
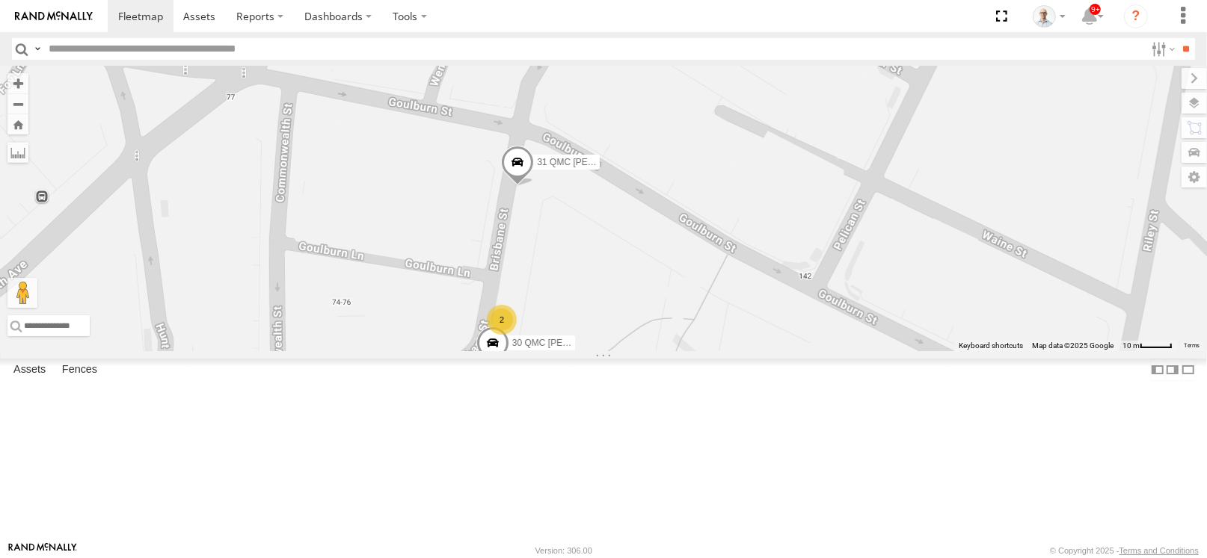
drag, startPoint x: 656, startPoint y: 295, endPoint x: 818, endPoint y: 65, distance: 281.2
click at [818, 66] on div "27QMC 10 QMC Pat 12 QMC Jack Hook Beloka-EKV93V 14QMC Hamza 04QMC Francesco 23Q…" at bounding box center [603, 209] width 1207 height 286
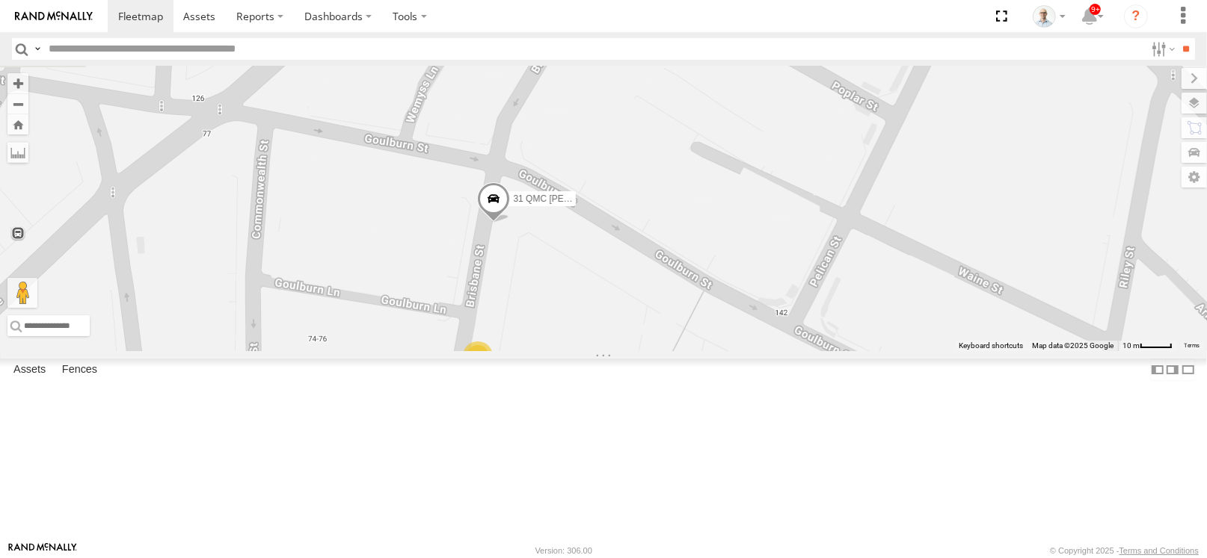
drag, startPoint x: 810, startPoint y: 79, endPoint x: 782, endPoint y: 122, distance: 50.8
click at [782, 122] on div "27QMC 10 QMC Pat 12 QMC Jack Hook Beloka-EKV93V 14QMC Hamza 04QMC Francesco 23Q…" at bounding box center [603, 209] width 1207 height 286
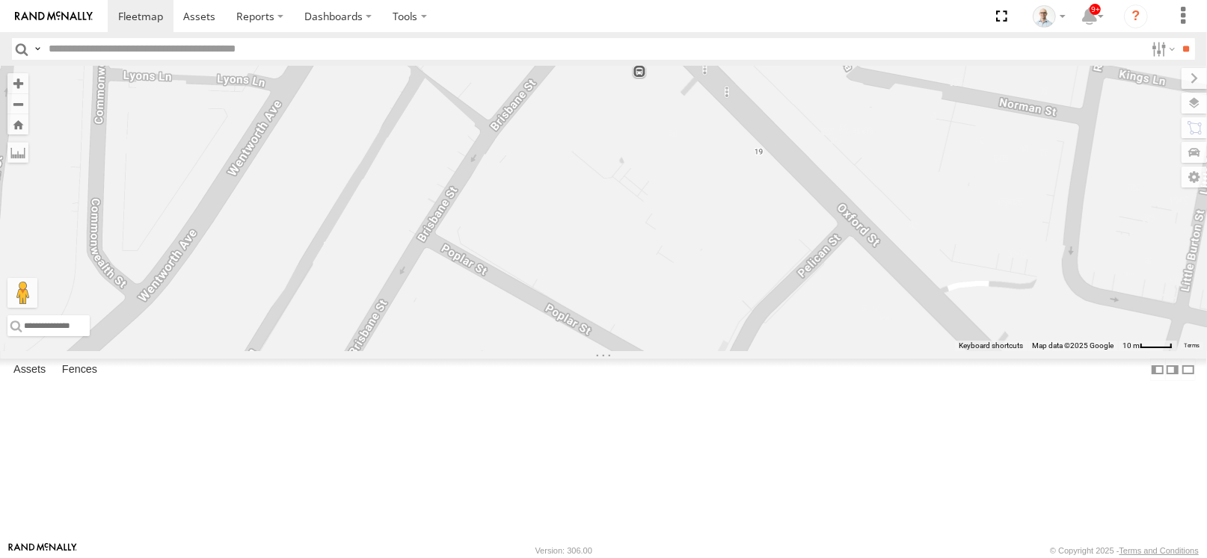
drag, startPoint x: 799, startPoint y: 106, endPoint x: 677, endPoint y: 330, distance: 255.2
click at [616, 351] on div "27QMC 10 QMC Pat 12 QMC Jack Hook Beloka-EKV93V 14QMC Hamza 04QMC Francesco 23Q…" at bounding box center [603, 209] width 1207 height 286
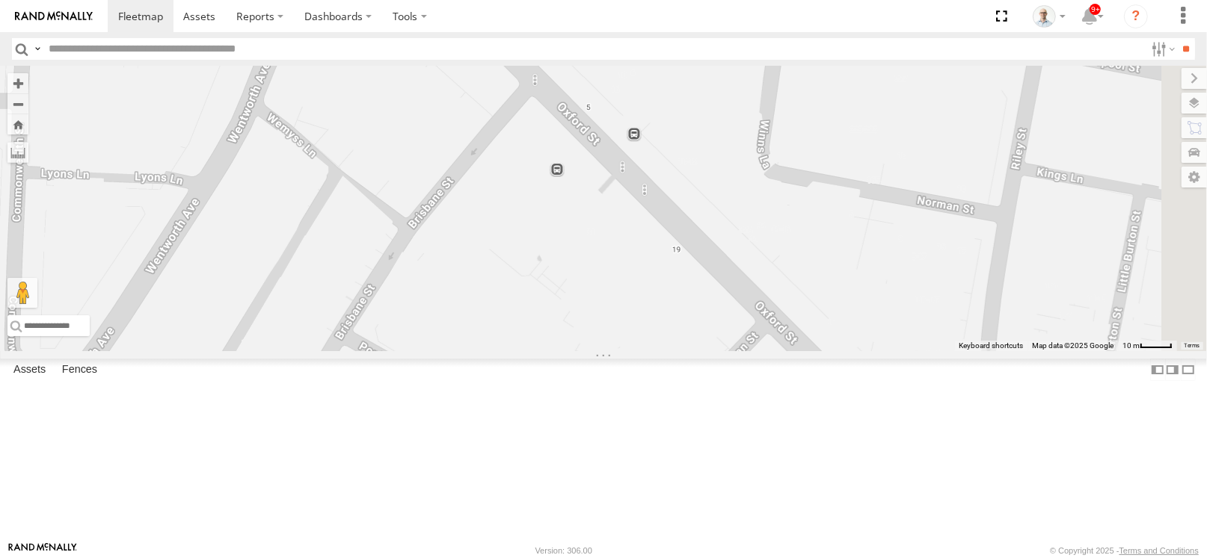
drag, startPoint x: 714, startPoint y: 315, endPoint x: 672, endPoint y: 360, distance: 61.4
click at [672, 351] on div "27QMC 10 QMC Pat 12 QMC Jack Hook Beloka-EKV93V 14QMC Hamza 04QMC Francesco 23Q…" at bounding box center [603, 209] width 1207 height 286
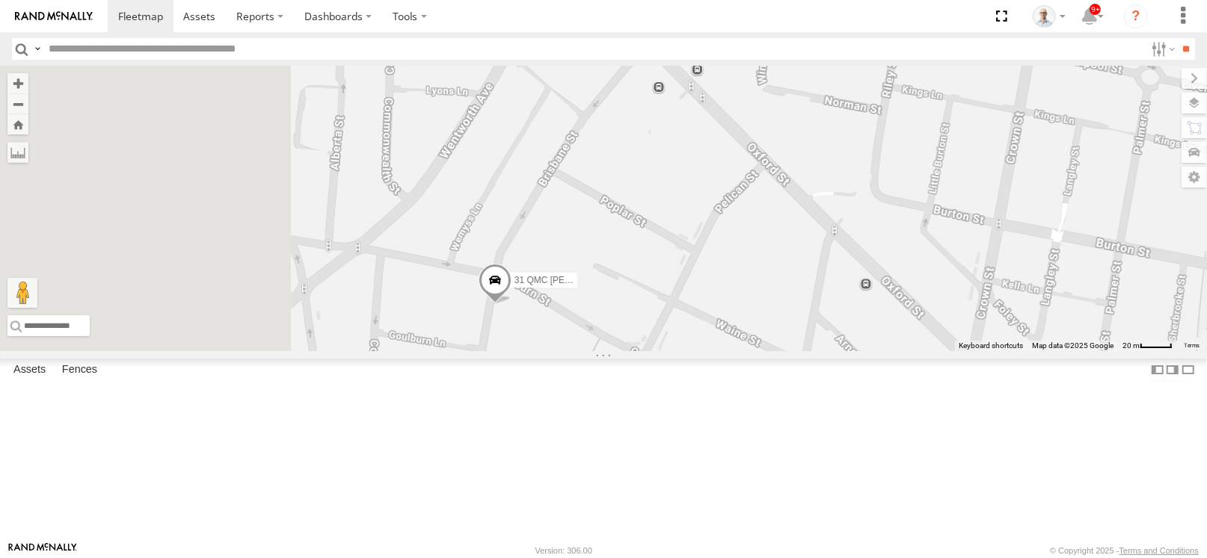
drag, startPoint x: 638, startPoint y: 334, endPoint x: 831, endPoint y: 178, distance: 248.8
click at [831, 178] on div "27QMC 10 QMC Pat 12 QMC Jack Hook Beloka-EKV93V 14QMC Hamza 04QMC Francesco 23Q…" at bounding box center [603, 209] width 1207 height 286
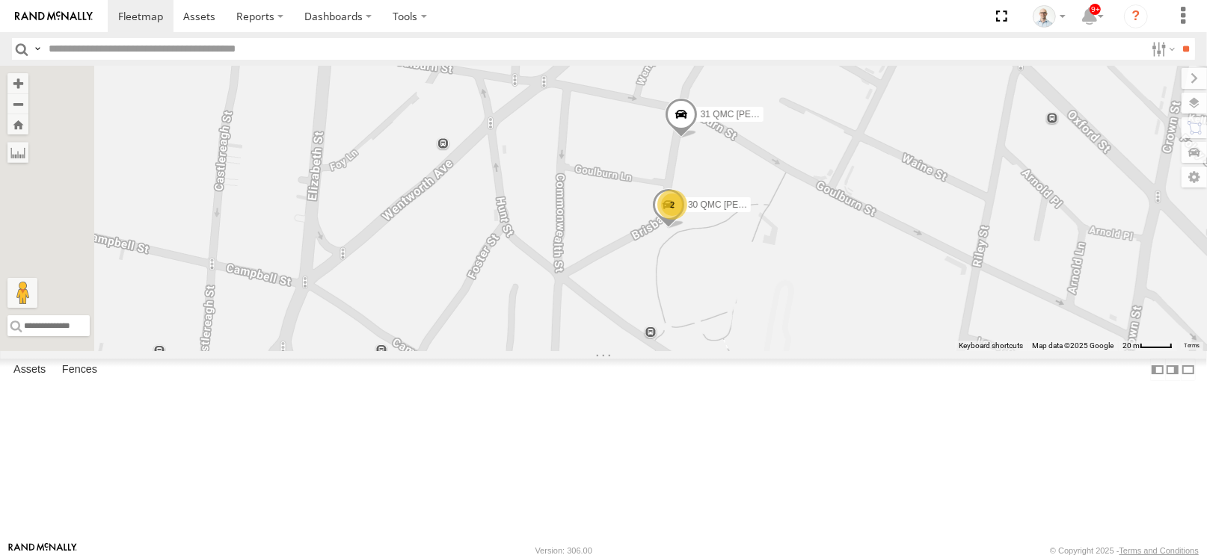
drag, startPoint x: 703, startPoint y: 228, endPoint x: 739, endPoint y: 183, distance: 57.4
click at [739, 183] on div "27QMC 10 QMC Pat 12 QMC Jack Hook Beloka-EKV93V 14QMC Hamza 04QMC Francesco 23Q…" at bounding box center [603, 209] width 1207 height 286
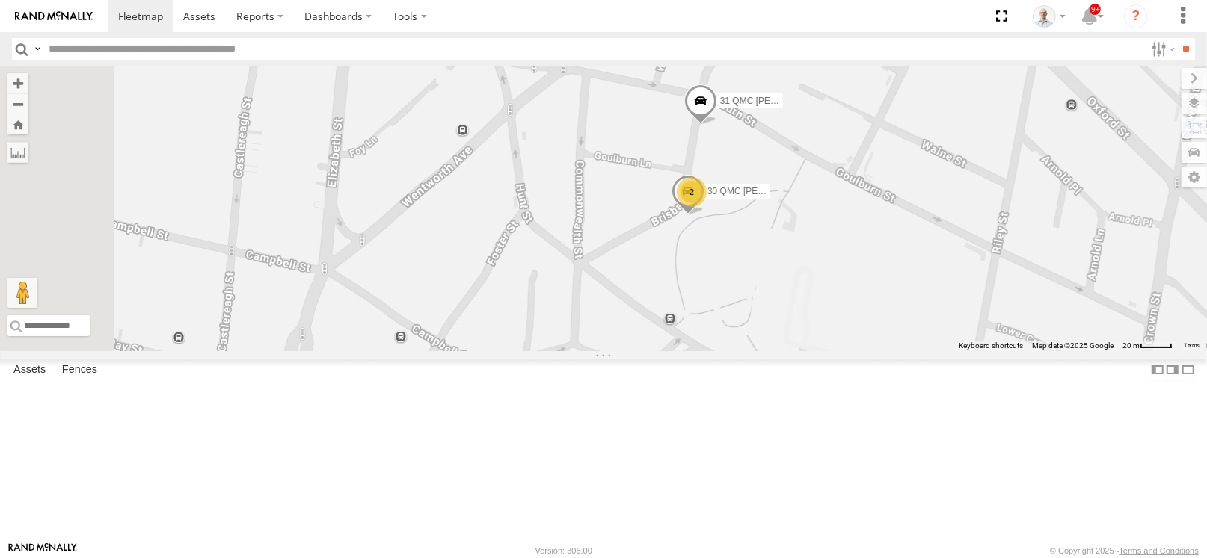
drag, startPoint x: 705, startPoint y: 242, endPoint x: 828, endPoint y: 170, distance: 143.1
click at [828, 170] on div "27QMC 10 QMC Pat 12 QMC Jack Hook Beloka-EKV93V 14QMC Hamza 04QMC Francesco 23Q…" at bounding box center [603, 209] width 1207 height 286
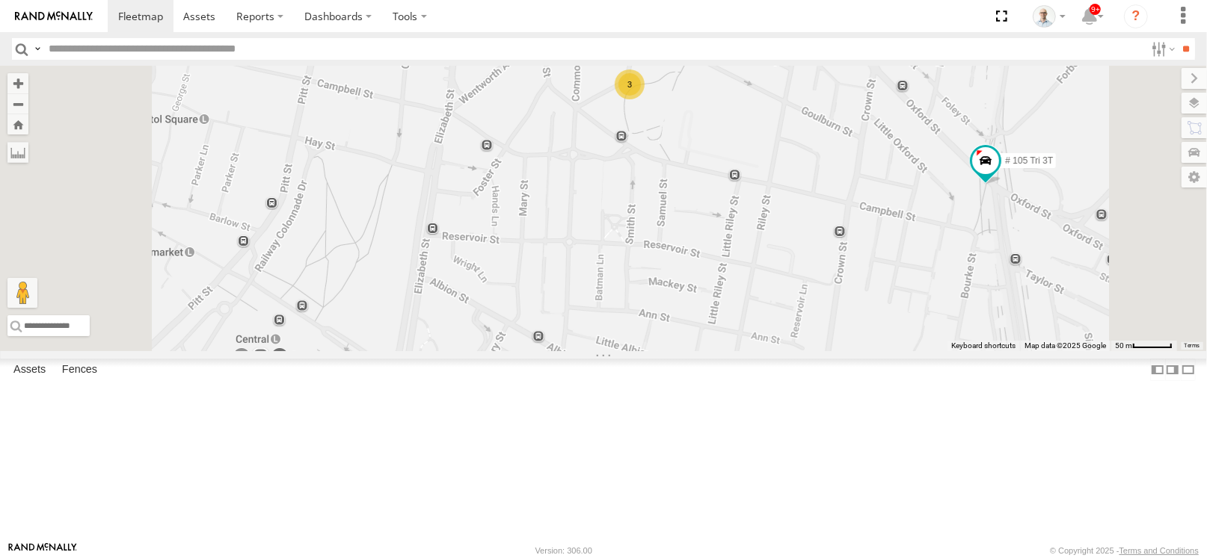
drag, startPoint x: 618, startPoint y: 422, endPoint x: 625, endPoint y: 290, distance: 132.5
click at [625, 290] on div "27QMC 10 QMC Pat 12 QMC Jack Hook Beloka-EKV93V 14QMC Hamza 04QMC Francesco 23Q…" at bounding box center [603, 209] width 1207 height 286
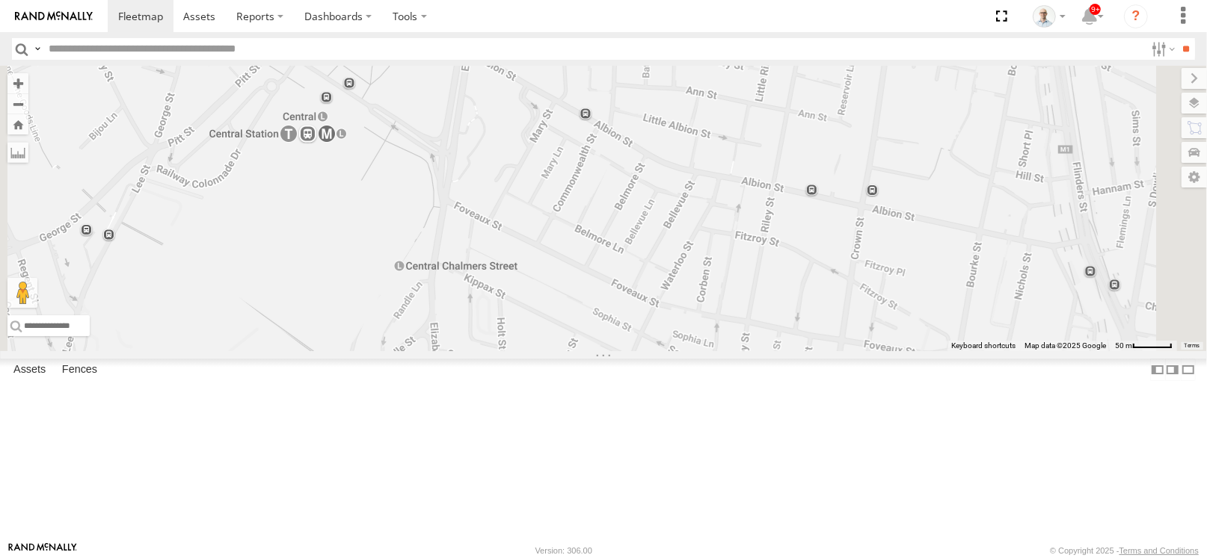
drag, startPoint x: 697, startPoint y: 306, endPoint x: 743, endPoint y: 144, distance: 169.4
click at [743, 144] on div "27QMC 10 QMC Pat 12 QMC Jack Hook Beloka-EKV93V 14QMC Hamza 04QMC Francesco 23Q…" at bounding box center [603, 209] width 1207 height 286
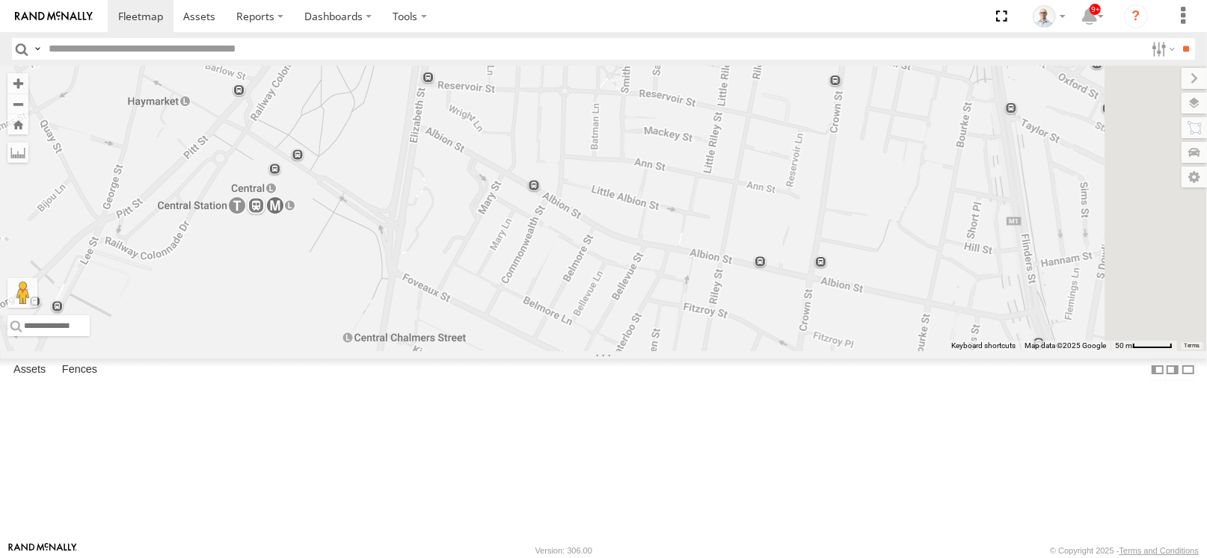
drag, startPoint x: 734, startPoint y: 184, endPoint x: 697, endPoint y: 221, distance: 52.9
click at [697, 221] on div "27QMC 10 QMC Pat 12 QMC Jack Hook Beloka-EKV93V 14QMC Hamza 04QMC Francesco 23Q…" at bounding box center [603, 209] width 1207 height 286
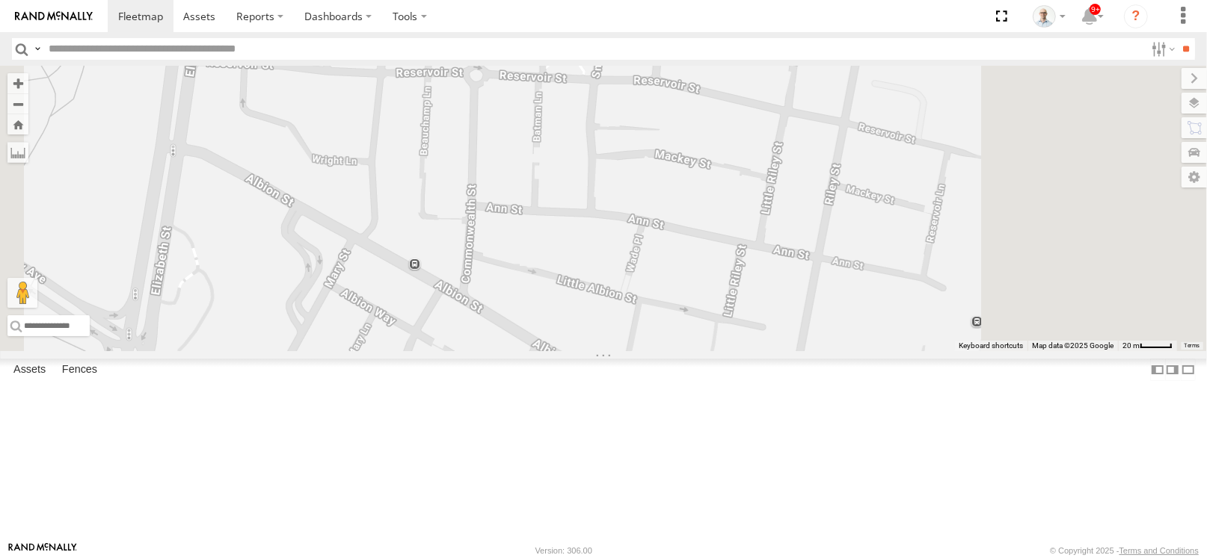
drag, startPoint x: 683, startPoint y: 201, endPoint x: 551, endPoint y: 309, distance: 170.0
click at [551, 309] on div "27QMC 10 QMC Pat 12 QMC Jack Hook Beloka-EKV93V 14QMC Hamza 04QMC Francesco 23Q…" at bounding box center [603, 209] width 1207 height 286
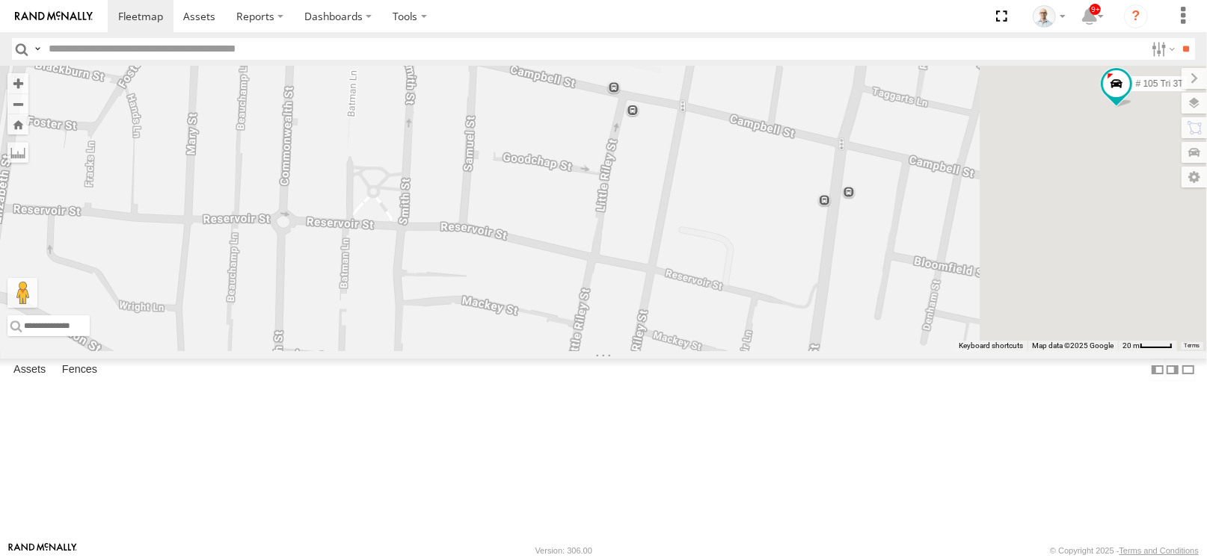
drag, startPoint x: 715, startPoint y: 170, endPoint x: 604, endPoint y: 224, distance: 123.7
click at [604, 224] on div "27QMC 10 QMC Pat 12 QMC Jack Hook Beloka-EKV93V 14QMC Hamza 04QMC Francesco 23Q…" at bounding box center [603, 209] width 1207 height 286
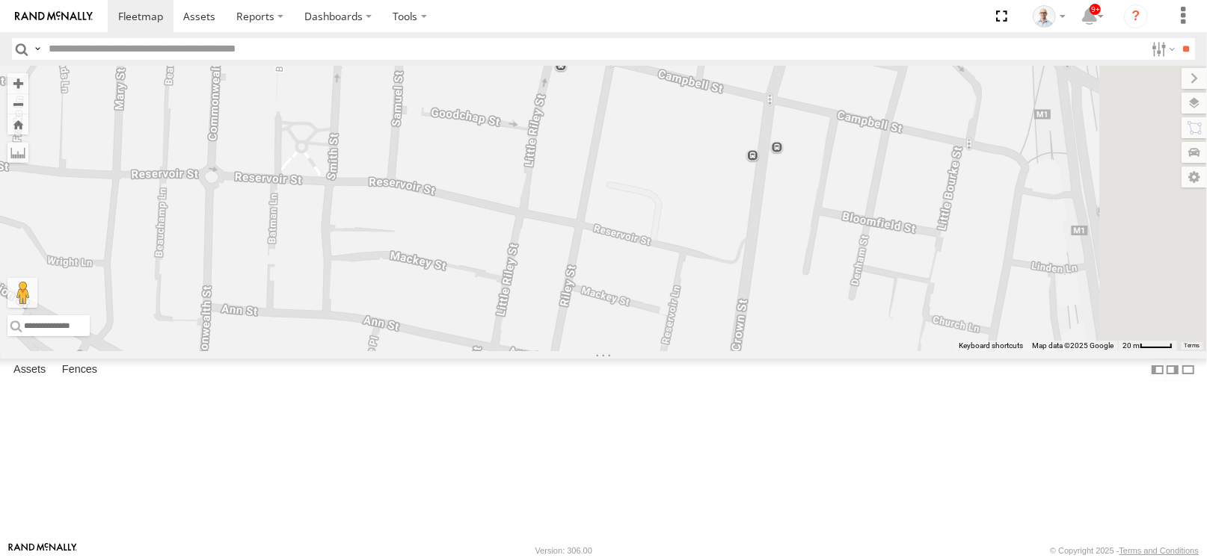
click at [717, 185] on div "27QMC 10 QMC Pat 12 QMC Jack Hook Beloka-EKV93V 14QMC Hamza 04QMC Francesco 23Q…" at bounding box center [603, 209] width 1207 height 286
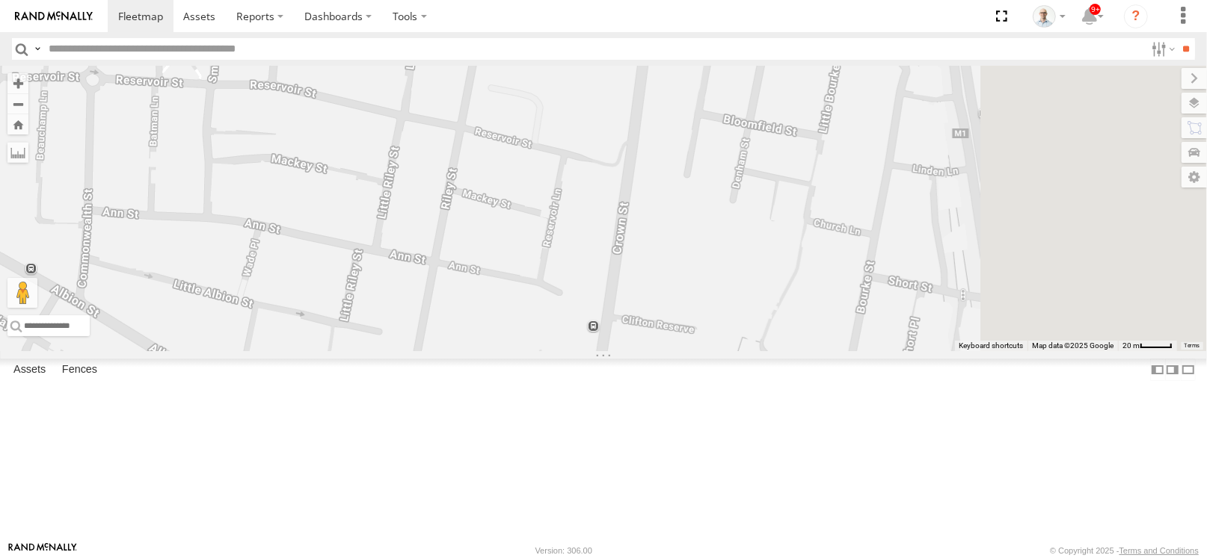
click at [676, 192] on div "27QMC 10 QMC Pat 12 QMC Jack Hook Beloka-EKV93V 14QMC Hamza 04QMC Francesco 23Q…" at bounding box center [603, 209] width 1207 height 286
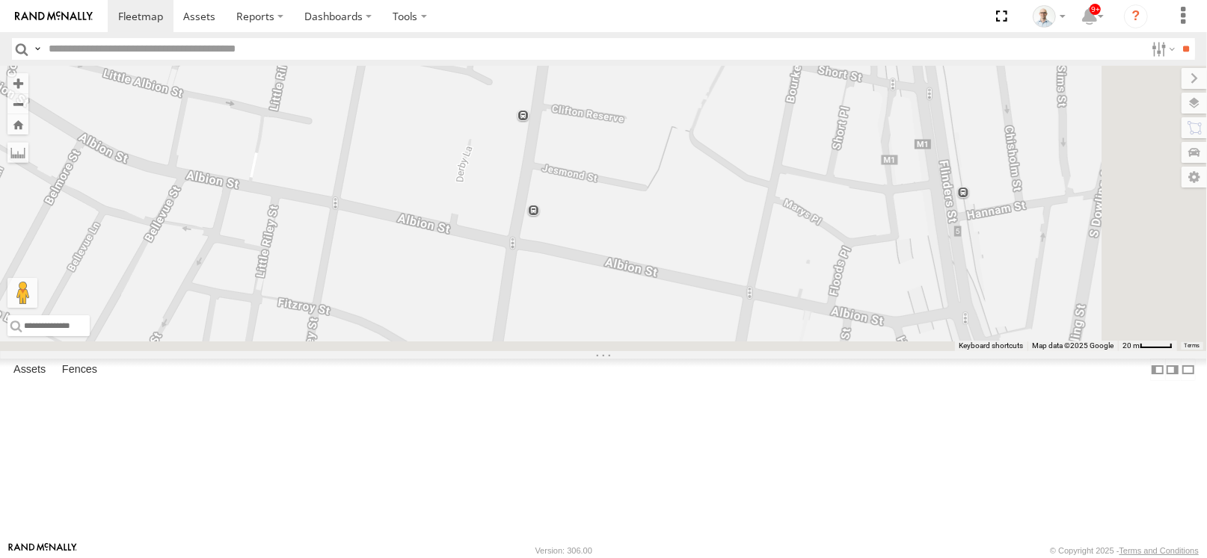
drag, startPoint x: 780, startPoint y: 373, endPoint x: 711, endPoint y: 161, distance: 223.4
click at [711, 161] on div "27QMC 10 QMC Pat 12 QMC Jack Hook Beloka-EKV93V 14QMC Hamza 04QMC Francesco 23Q…" at bounding box center [603, 209] width 1207 height 286
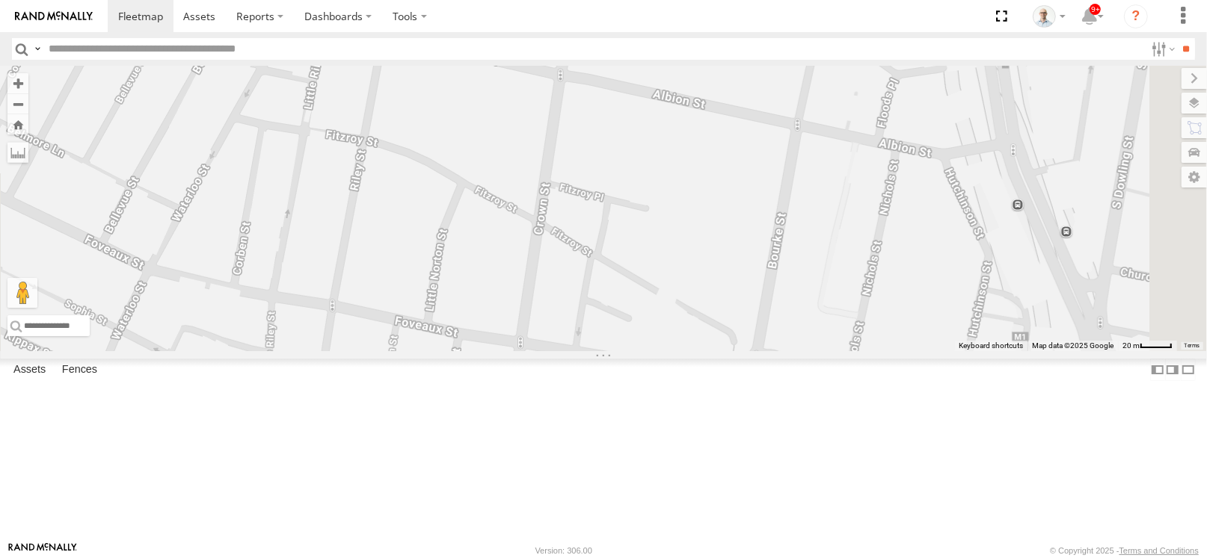
drag
click at [698, 198] on div "27QMC 10 QMC Pat 12 QMC Jack Hook Beloka-EKV93V 14QMC Hamza 04QMC Francesco 23Q…" at bounding box center [603, 209] width 1207 height 286
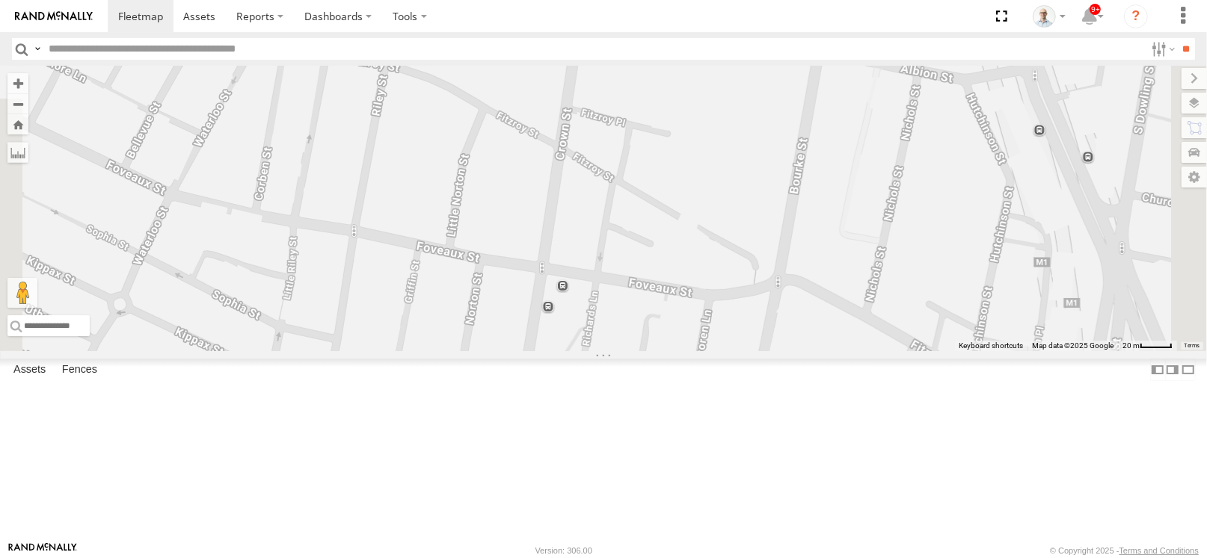
click at [712, 240] on div "27QMC 10 QMC Pat 12 QMC Jack Hook Beloka-EKV93V 14QMC Hamza 04QMC Francesco 23Q…" at bounding box center [603, 209] width 1207 height 286
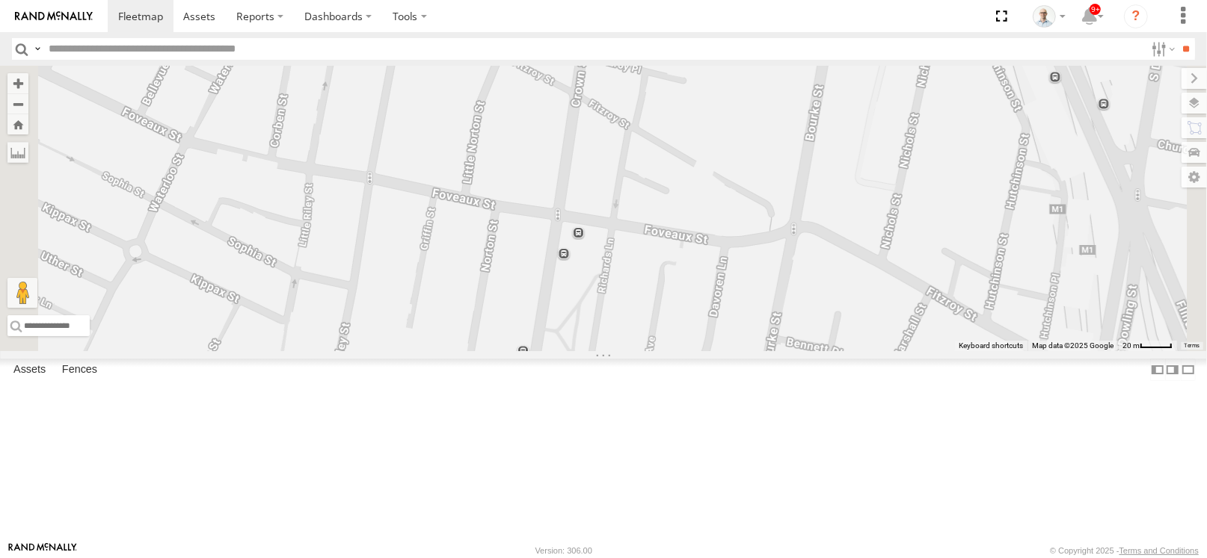
click at [674, 336] on div "27QMC 10 QMC Pat 12 QMC Jack Hook Beloka-EKV93V 14QMC Hamza 04QMC Francesco 23Q…" at bounding box center [603, 209] width 1207 height 286
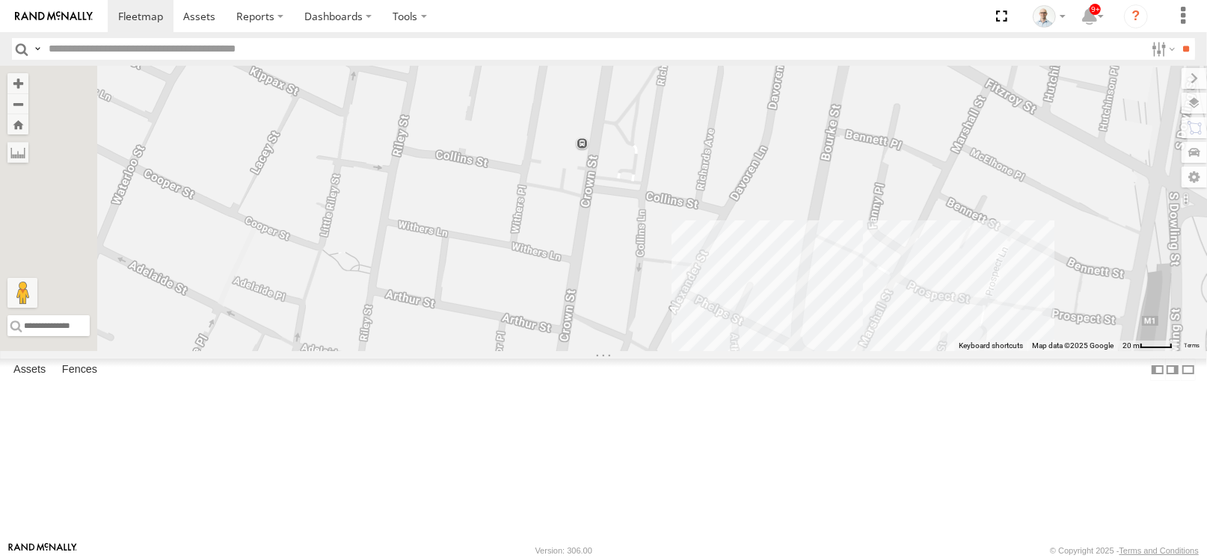
click at [720, 169] on div "27QMC 10 QMC Pat 12 QMC Jack Hook Beloka-EKV93V 14QMC Hamza 04QMC Francesco 23Q…" at bounding box center [603, 209] width 1207 height 286
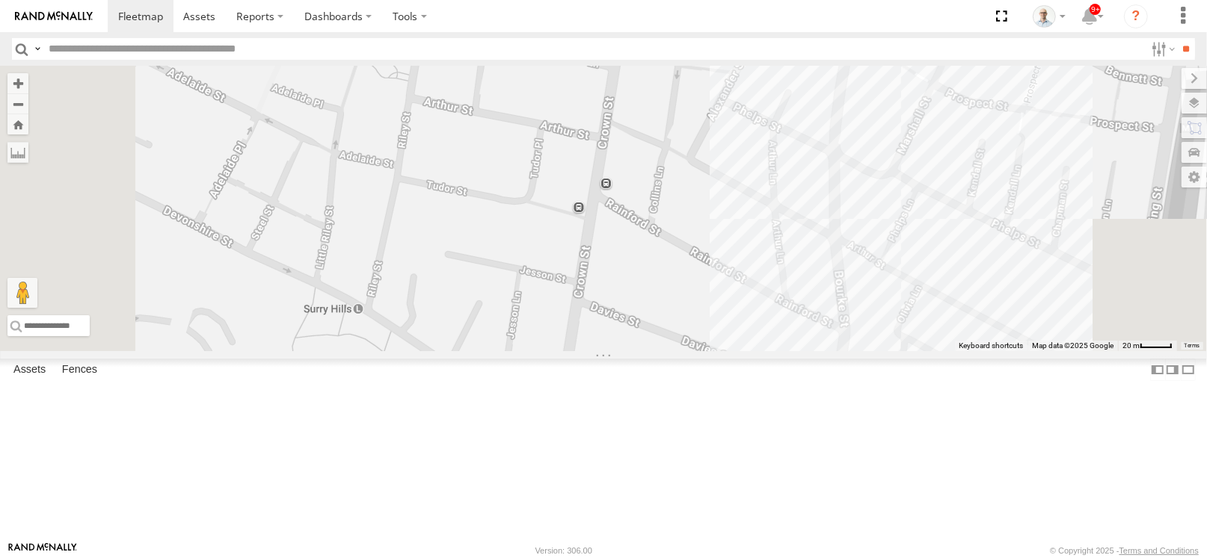
click at [684, 268] on div "27QMC 10 QMC Pat 12 QMC Jack Hook Beloka-EKV93V 14QMC Hamza 04QMC Francesco 23Q…" at bounding box center [603, 209] width 1207 height 286
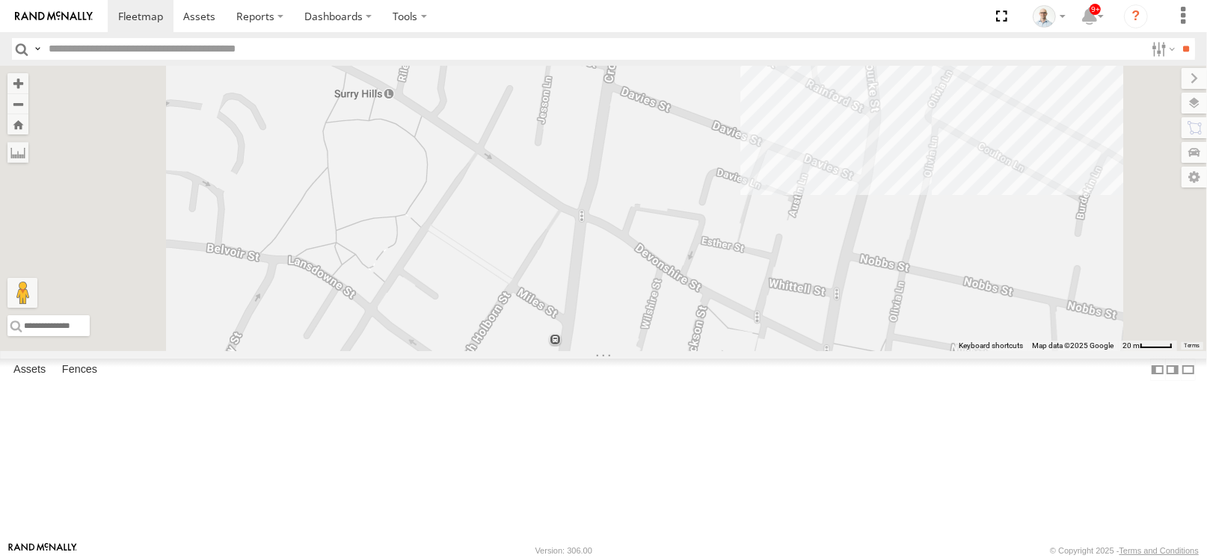
click at [698, 207] on div "27QMC 10 QMC Pat 12 QMC Jack Hook Beloka-EKV93V 14QMC Hamza 04QMC Francesco 23Q…" at bounding box center [603, 209] width 1207 height 286
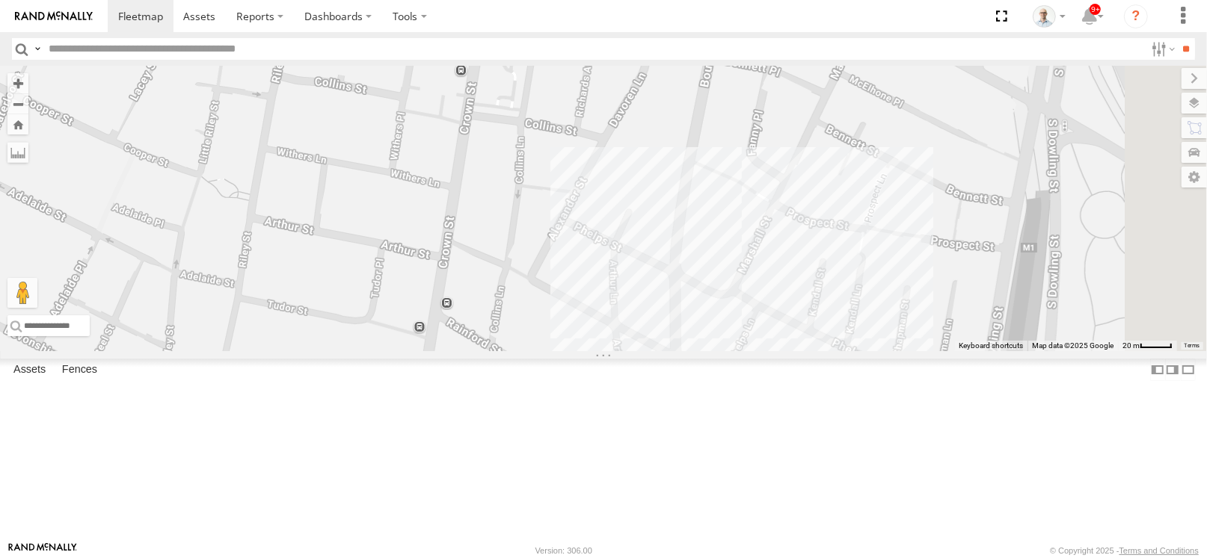
click at [574, 351] on div "27QMC 10 QMC Pat 12 QMC Jack Hook Beloka-EKV93V 14QMC Hamza 04QMC Francesco 23Q…" at bounding box center [603, 209] width 1207 height 286
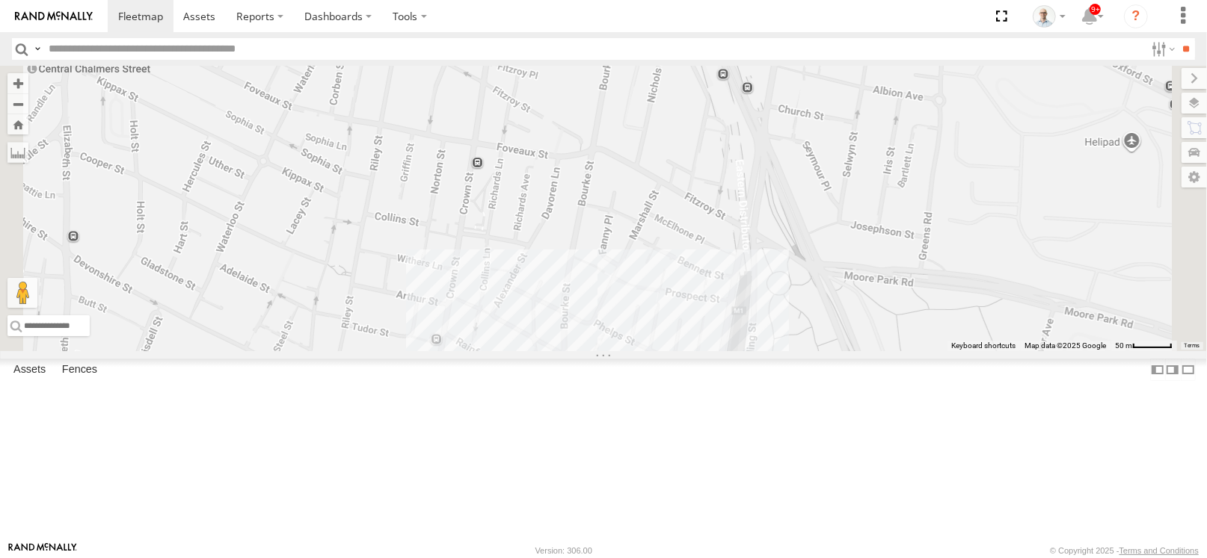
click at [620, 336] on div "27QMC 10 QMC Pat 12 QMC Jack Hook Beloka-EKV93V 14QMC Hamza 04QMC Francesco 23Q…" at bounding box center [603, 209] width 1207 height 286
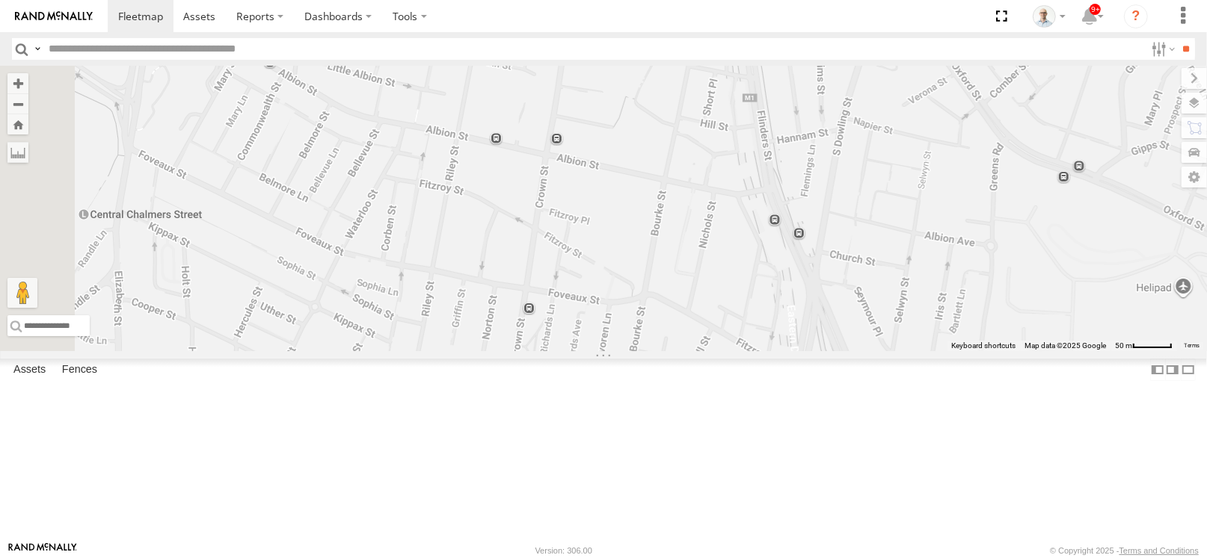
click at [649, 351] on div "27QMC 10 QMC Pat 12 QMC Jack Hook Beloka-EKV93V 14QMC Hamza 04QMC Francesco 23Q…" at bounding box center [603, 209] width 1207 height 286
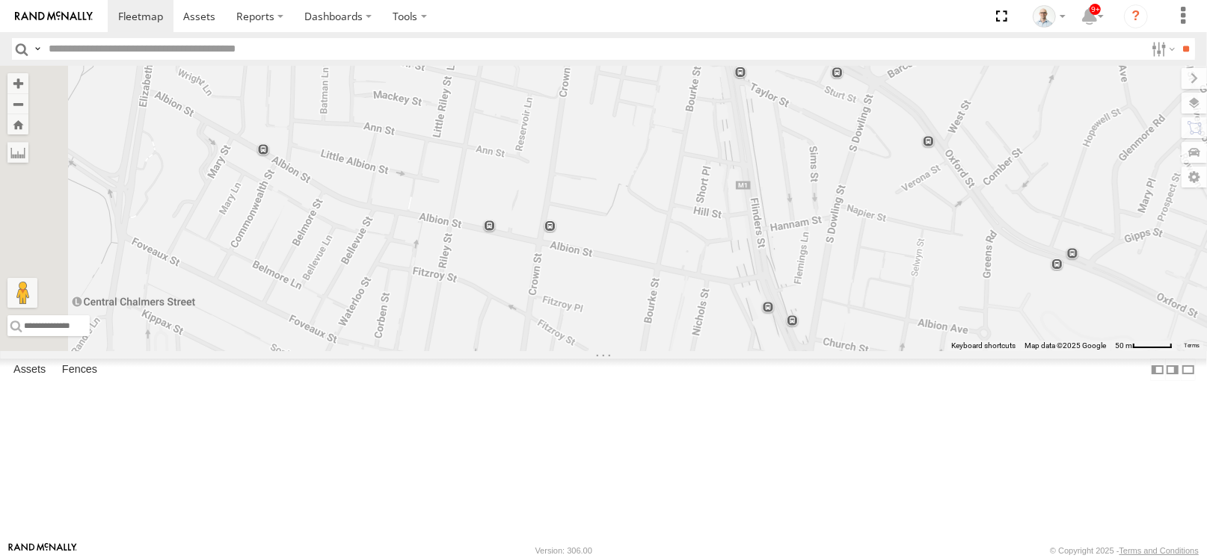
click at [683, 351] on div "27QMC 10 QMC Pat 12 QMC Jack Hook Beloka-EKV93V 14QMC Hamza 04QMC Francesco 23Q…" at bounding box center [603, 209] width 1207 height 286
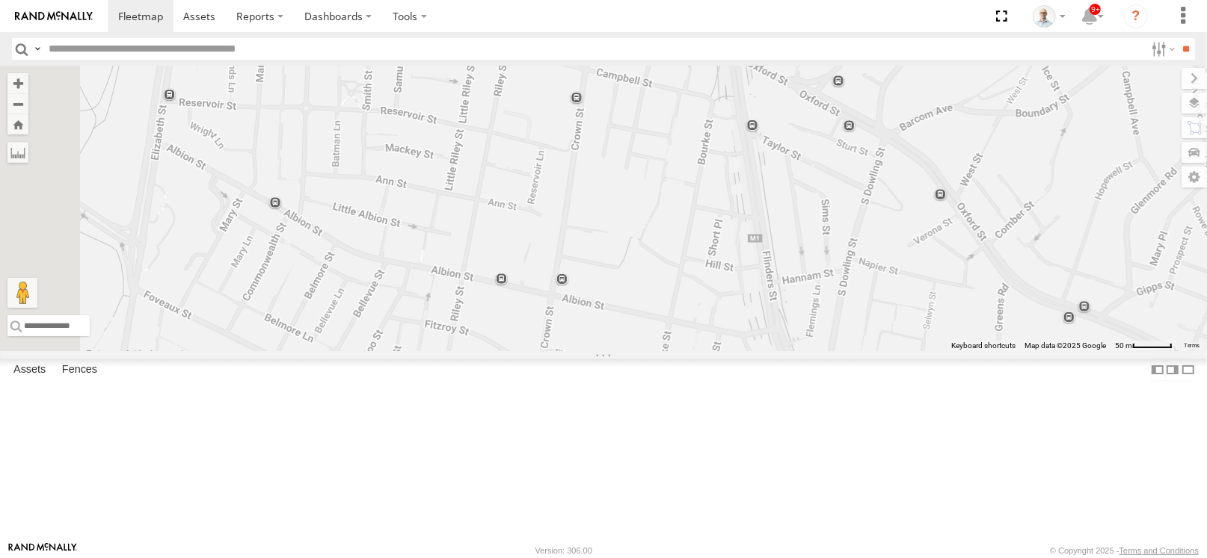
click at [724, 351] on div "27QMC 10 QMC Pat 12 QMC Jack Hook Beloka-EKV93V 14QMC Hamza 04QMC Francesco 23Q…" at bounding box center [603, 209] width 1207 height 286
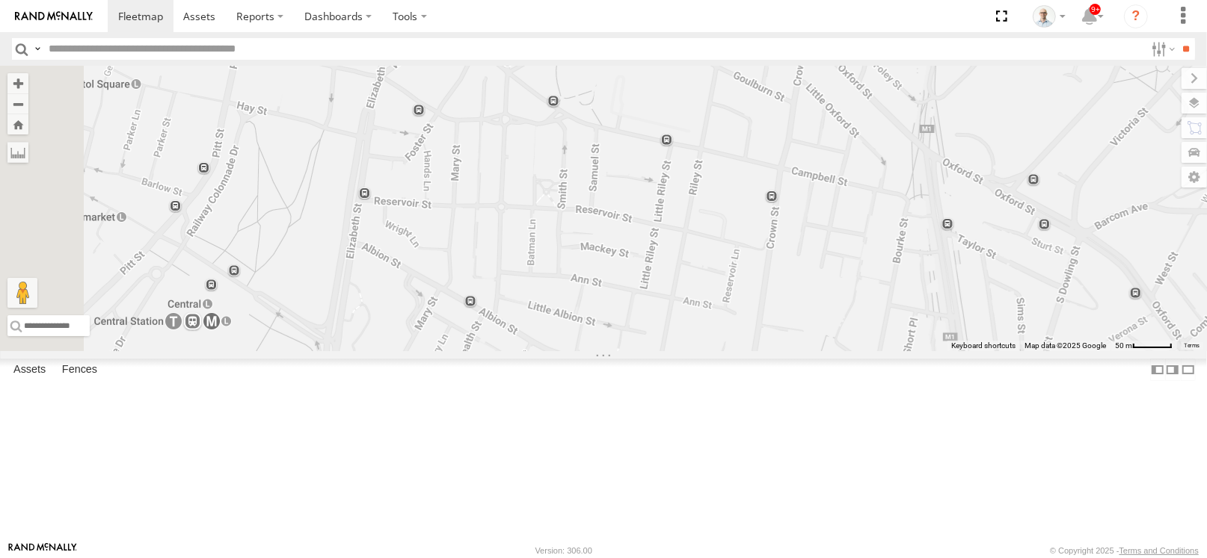
click at [861, 351] on div "27QMC 10 QMC Pat 12 QMC Jack Hook Beloka-EKV93V 14QMC Hamza 04QMC Francesco 23Q…" at bounding box center [603, 209] width 1207 height 286
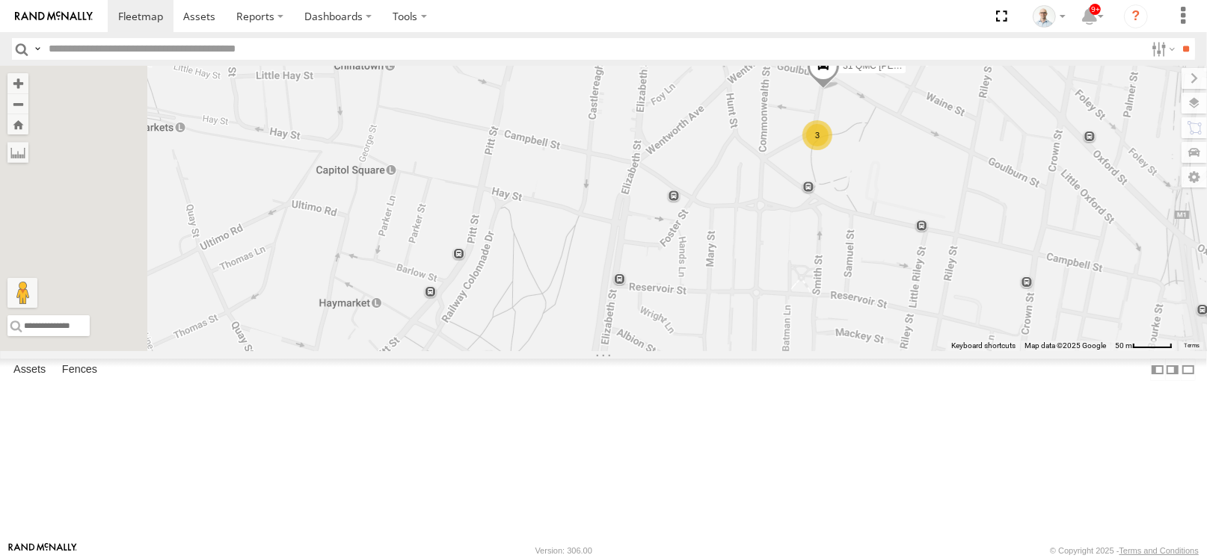
click at [896, 351] on div "31 QMC Torell 3" at bounding box center [603, 209] width 1207 height 286
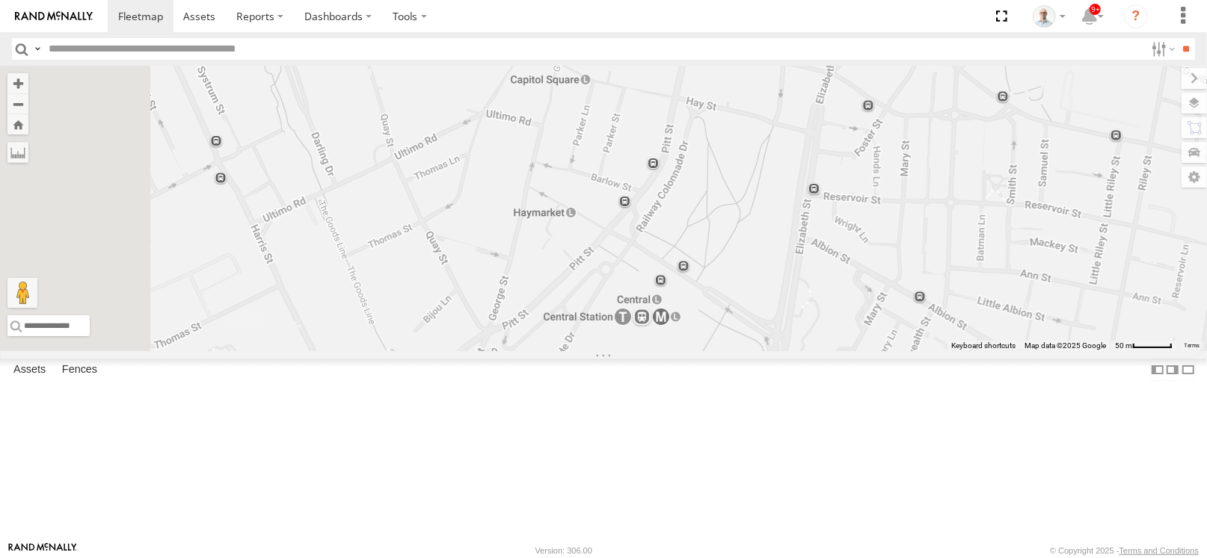
click at [951, 165] on div "31 QMC Torell 3" at bounding box center [603, 209] width 1207 height 286
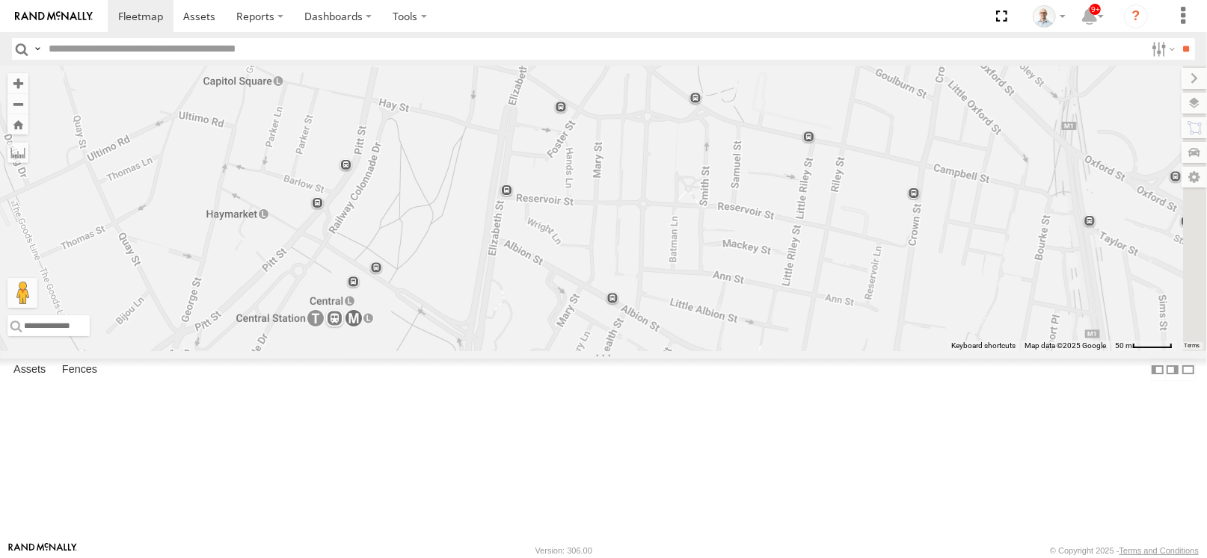
click at [523, 351] on div "31 QMC Torell 3" at bounding box center [603, 209] width 1207 height 286
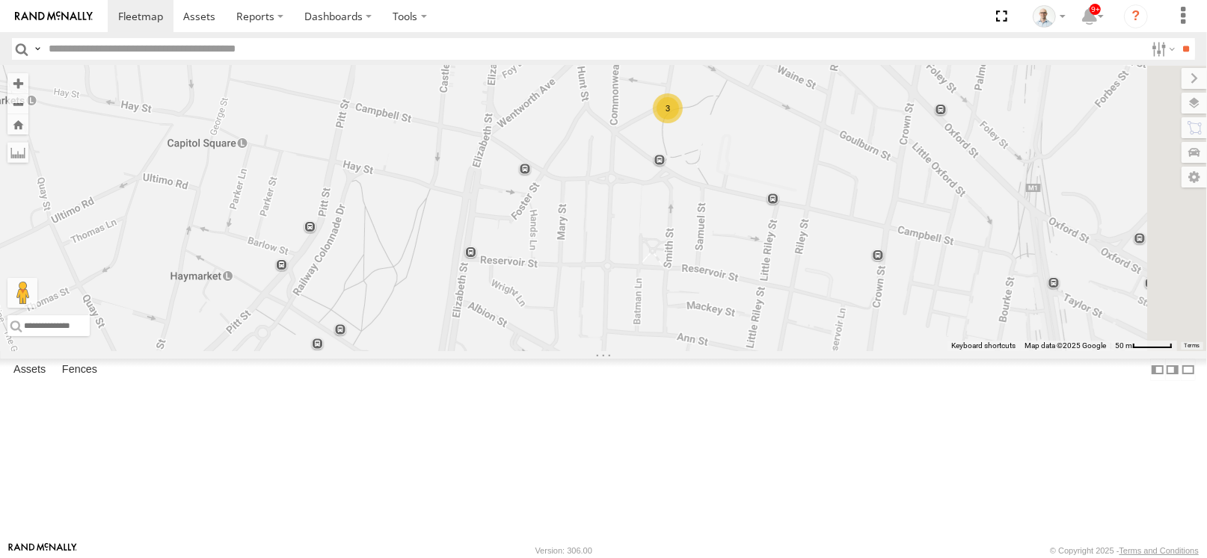
click at [551, 283] on div "31 QMC Torell 3" at bounding box center [603, 209] width 1207 height 286
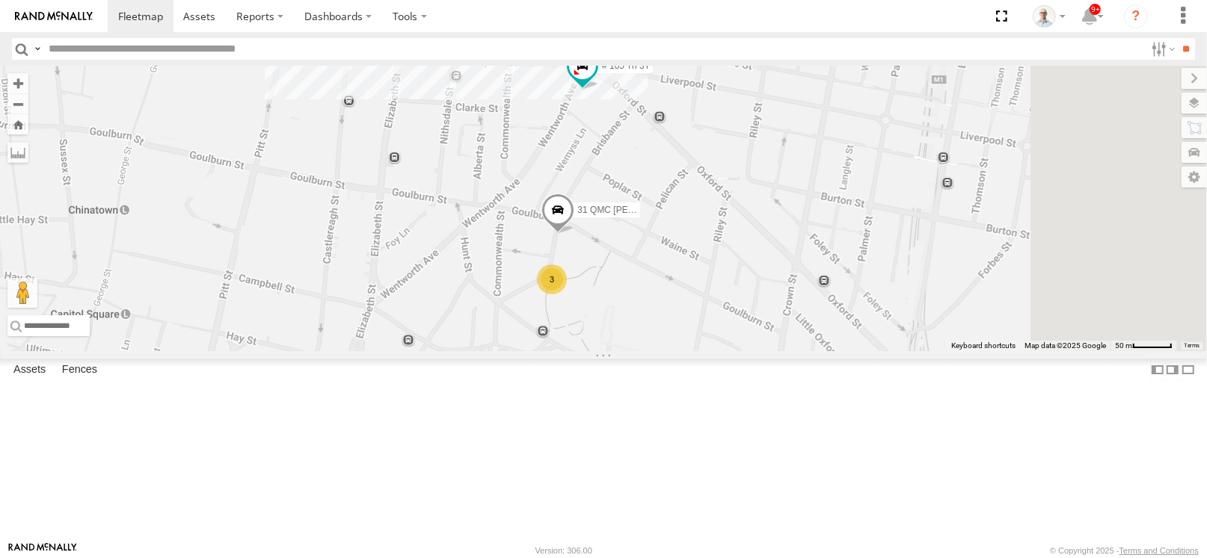
click at [573, 271] on div "31 QMC Torell 3 # 105 Tri 3T" at bounding box center [603, 209] width 1207 height 286
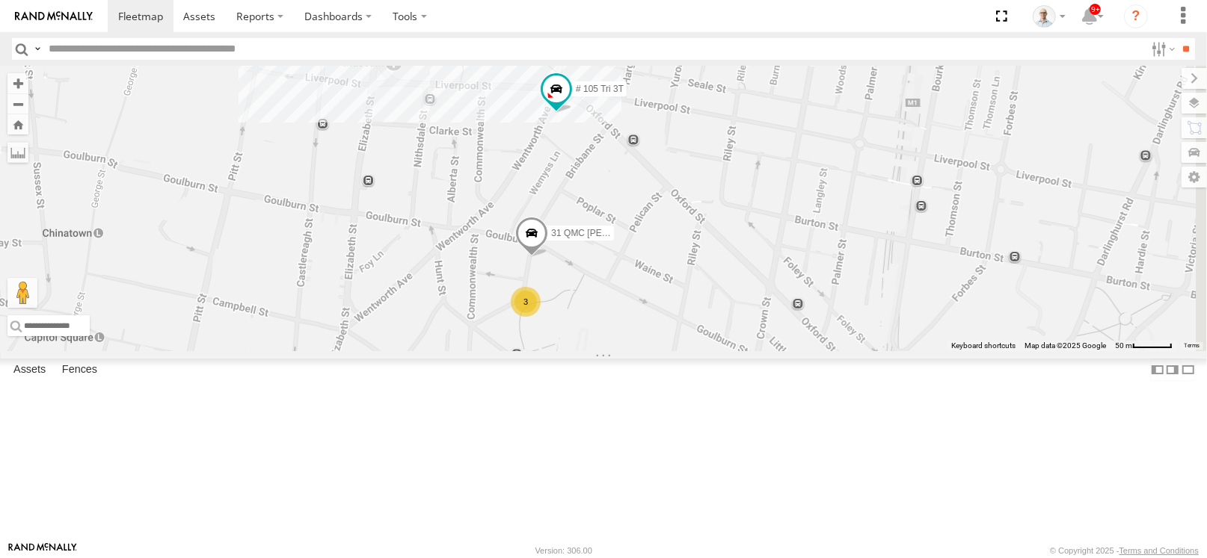
click at [640, 228] on div "31 QMC Torell 3 # 105 Tri 3T 2 # K17A # K55E" at bounding box center [603, 209] width 1207 height 286
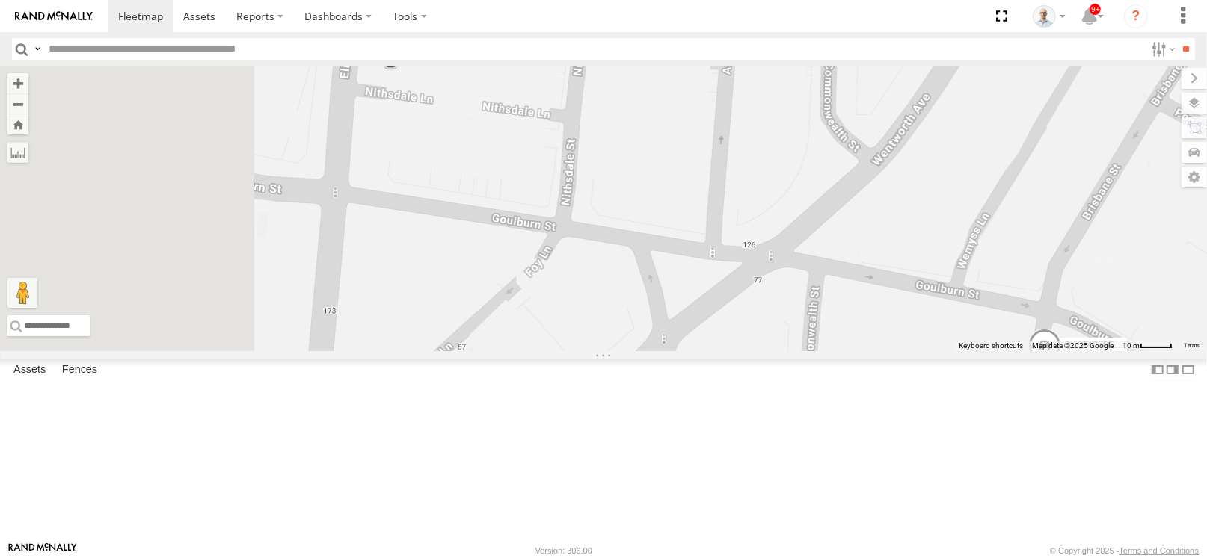
click at [913, 351] on div "31 QMC Torell # 105 Tri 3T # K17A # K55E 2" at bounding box center [603, 209] width 1207 height 286
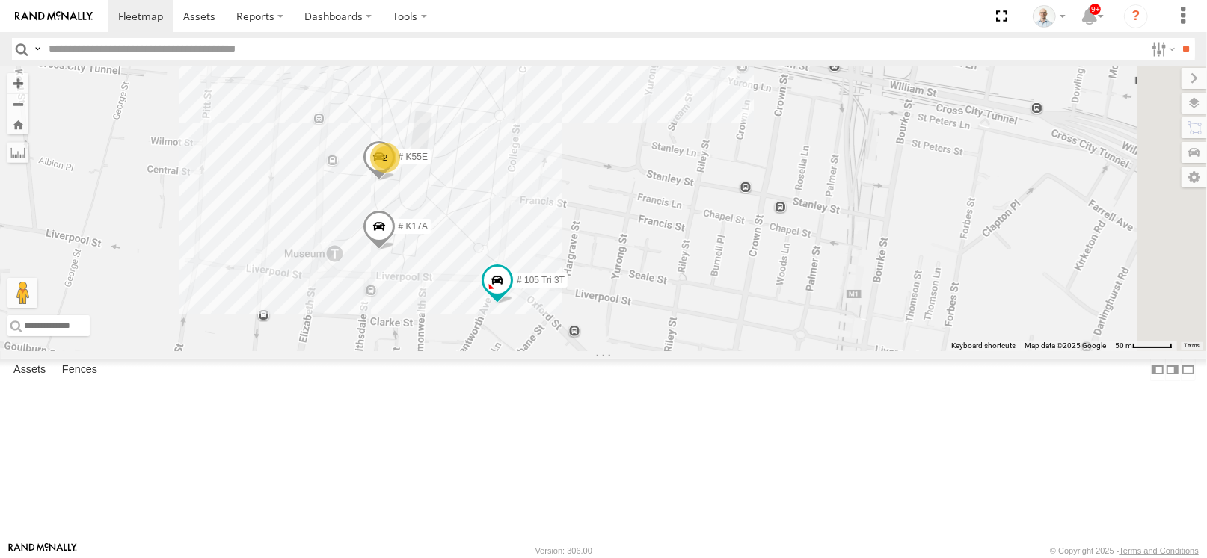
click at [567, 351] on div "31 QMC Torell # 105 Tri 3T # K17A # K55E 2 3" at bounding box center [603, 209] width 1207 height 286
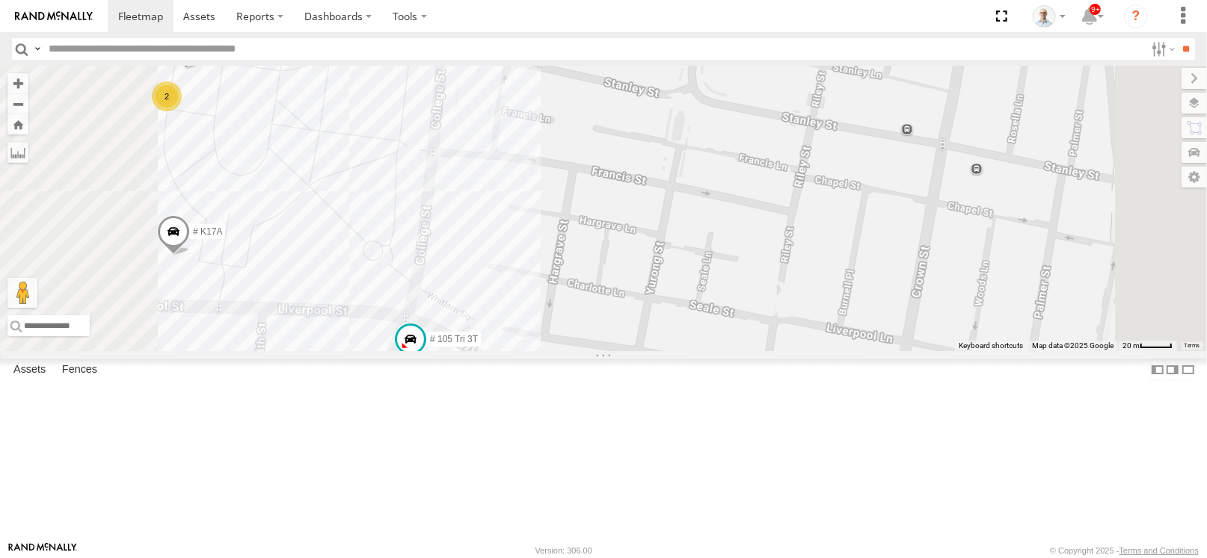
click at [791, 351] on div "31 QMC Torell # 105 Tri 3T # K17A # F25 Forklift 2" at bounding box center [603, 209] width 1207 height 286
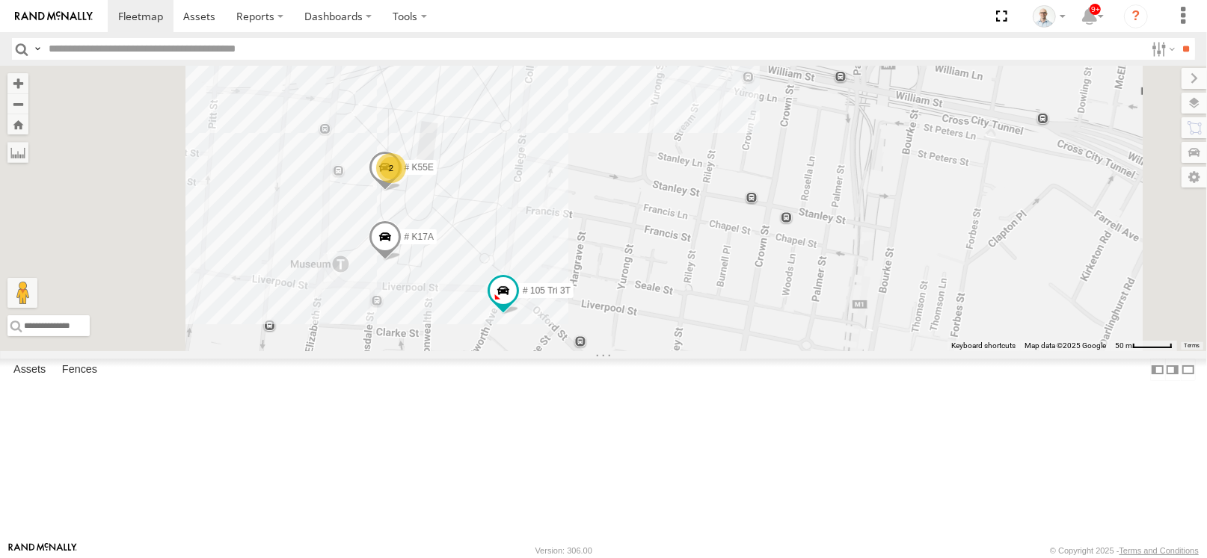
click at [773, 351] on div "31 QMC Torell # 105 Tri 3T # K17A 2 2 # K55E" at bounding box center [603, 209] width 1207 height 286
click at [129, 21] on span at bounding box center [140, 16] width 45 height 14
